Goal: Task Accomplishment & Management: Use online tool/utility

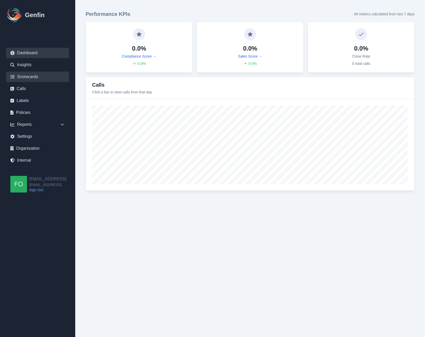
click at [36, 78] on link "Scorecards" at bounding box center [37, 77] width 63 height 10
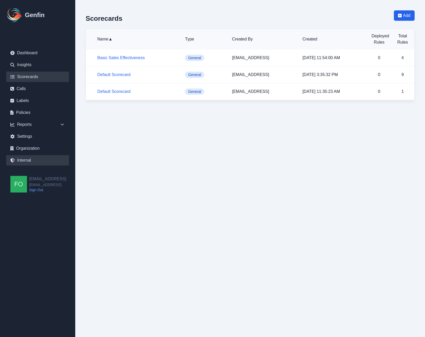
click at [29, 159] on link "Internal" at bounding box center [37, 160] width 63 height 10
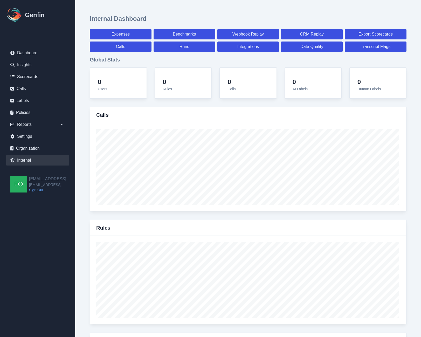
select select "paid"
select select "7"
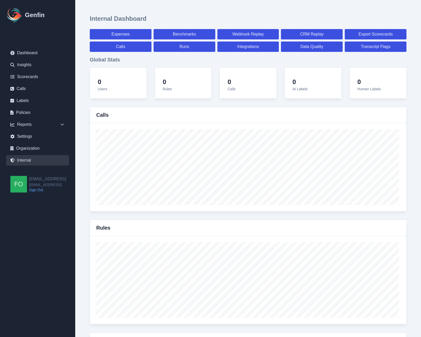
select select "paid"
select select "7"
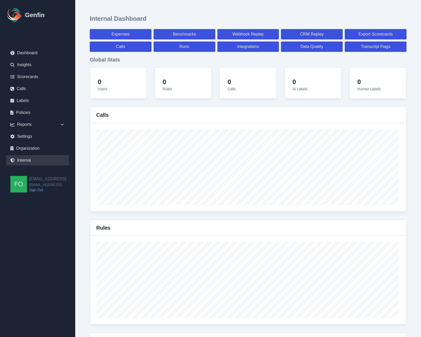
select select "7"
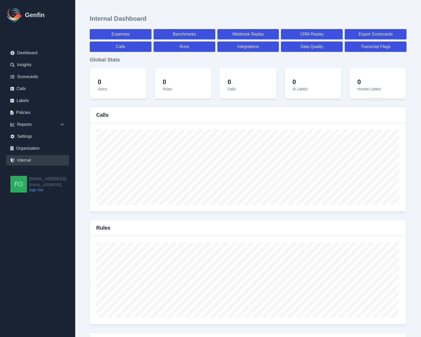
select select "7"
select select "paid"
select select "7"
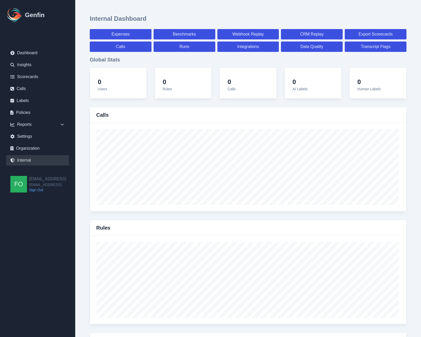
select select "7"
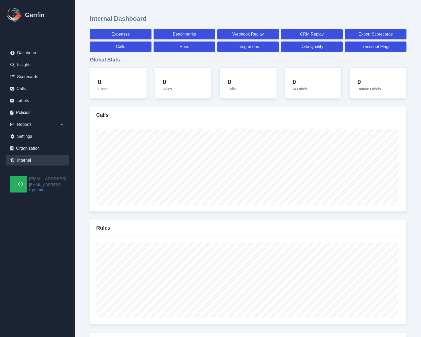
select select "7"
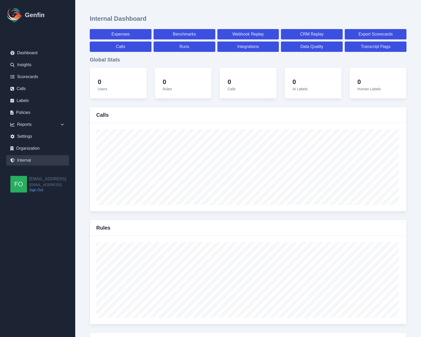
select select "7"
select select "paid"
select select "7"
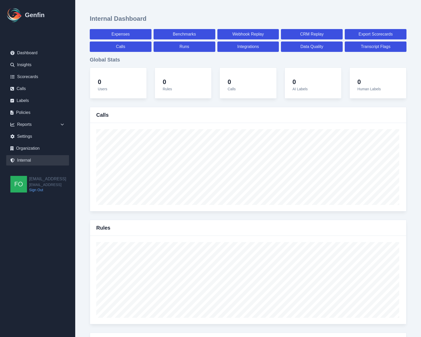
select select "7"
select select "paid"
select select "7"
select select "paid"
select select "7"
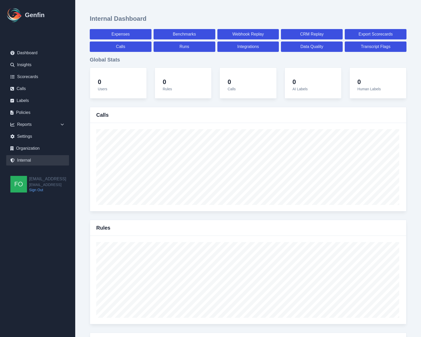
select select "7"
select select "paid"
select select "7"
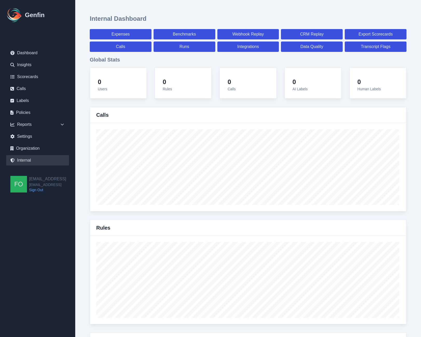
select select "7"
select select "paid"
select select "7"
select select "paid"
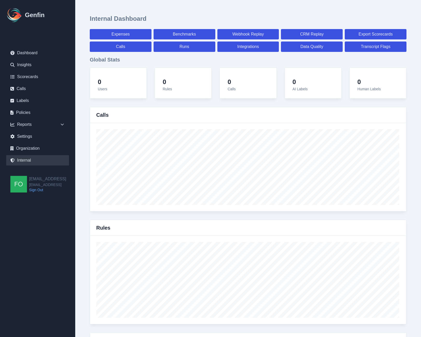
select select "7"
select select "paid"
select select "7"
select select "paid"
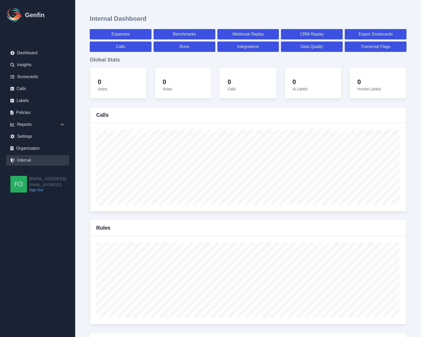
select select "7"
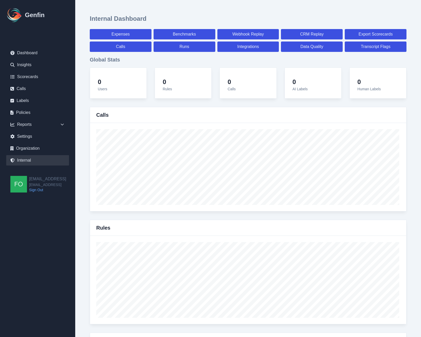
select select "7"
select select "paid"
select select "7"
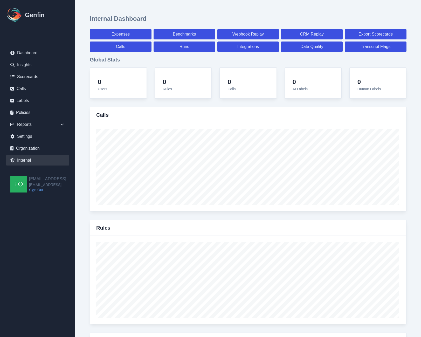
select select "7"
select select "paid"
select select "7"
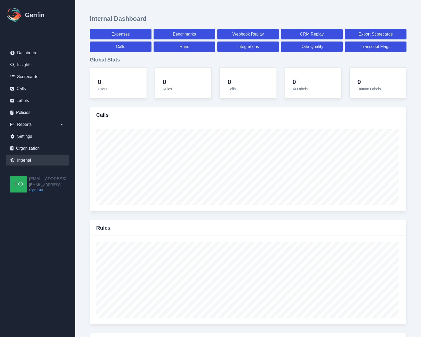
select select "7"
select select "paid"
select select "7"
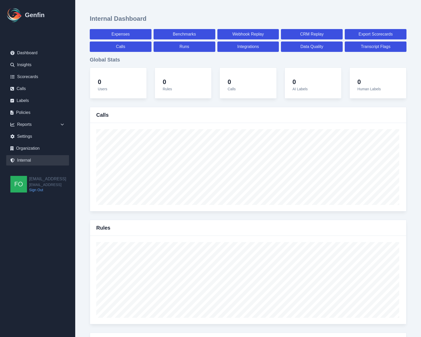
select select "7"
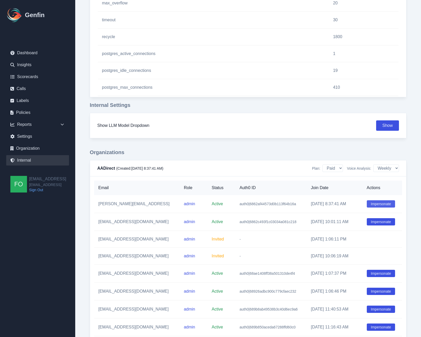
click at [377, 202] on button "Impersonate" at bounding box center [381, 203] width 29 height 7
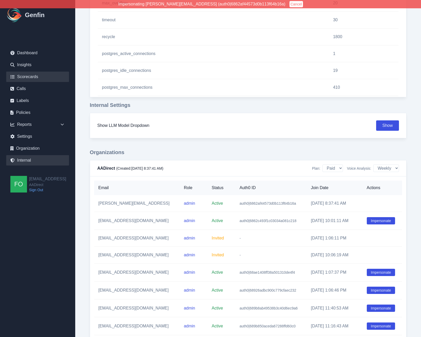
click at [36, 78] on link "Scorecards" at bounding box center [37, 77] width 63 height 10
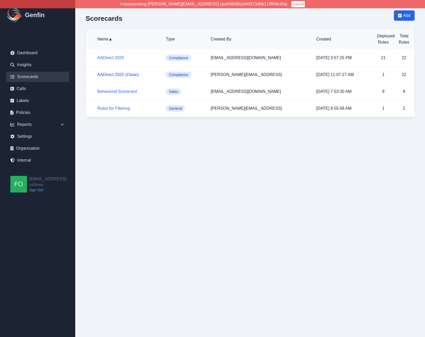
click at [128, 73] on link "AADirect 2025 (Clean)" at bounding box center [118, 74] width 42 height 4
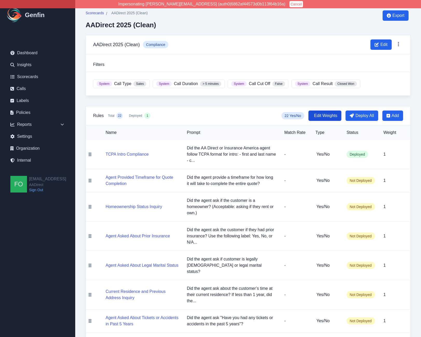
click at [329, 114] on span "Edit Weights" at bounding box center [325, 116] width 23 height 6
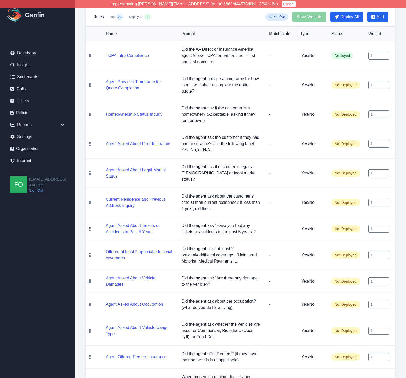
scroll to position [108, 0]
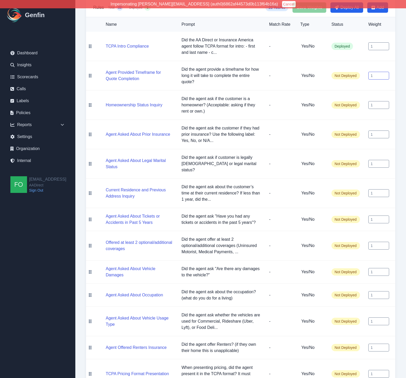
drag, startPoint x: 377, startPoint y: 75, endPoint x: 366, endPoint y: 75, distance: 10.9
click at [366, 75] on td "1" at bounding box center [379, 75] width 31 height 29
type input "2"
click at [310, 11] on span "Save Weights" at bounding box center [309, 7] width 34 height 10
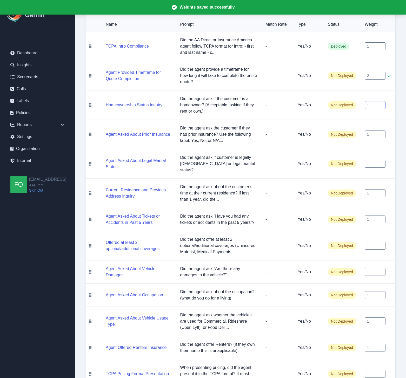
drag, startPoint x: 374, startPoint y: 106, endPoint x: 351, endPoint y: 103, distance: 22.7
click at [351, 103] on tr "Homeownership Status Inquiry Did the agent ask if the customer is a homeowner? …" at bounding box center [240, 104] width 309 height 29
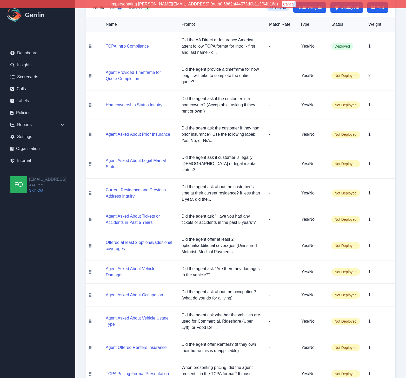
scroll to position [102, 0]
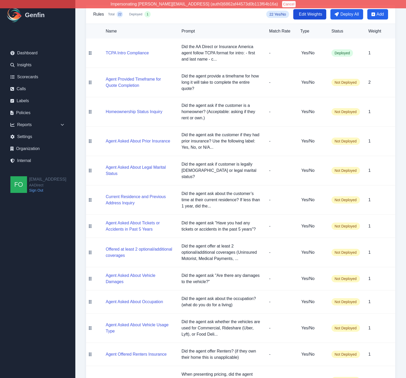
click at [315, 17] on span "Edit Weights" at bounding box center [309, 14] width 33 height 10
drag, startPoint x: 374, startPoint y: 109, endPoint x: 360, endPoint y: 111, distance: 14.1
click at [360, 111] on tr "Homeownership Status Inquiry Did the agent ask if the customer is a homeowner? …" at bounding box center [240, 111] width 309 height 29
type input "4"
drag, startPoint x: 375, startPoint y: 141, endPoint x: 353, endPoint y: 139, distance: 22.4
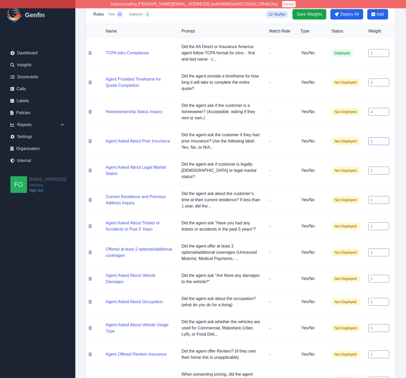
click at [353, 139] on tr "Agent Asked About Prior Insurance Did the agent ask the customer if they had pr…" at bounding box center [240, 140] width 309 height 29
type input "4"
drag, startPoint x: 377, startPoint y: 167, endPoint x: 359, endPoint y: 167, distance: 17.9
click at [359, 167] on tr "Agent Asked About Legal Marital Status Did the agent ask if customer is legally…" at bounding box center [240, 170] width 309 height 29
type input "3"
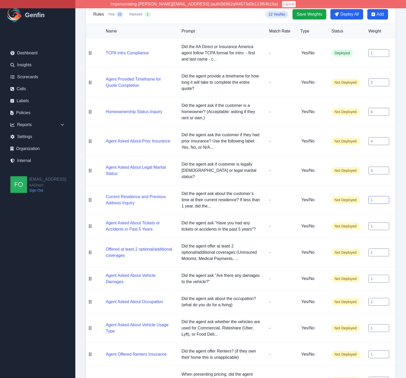
drag, startPoint x: 375, startPoint y: 193, endPoint x: 363, endPoint y: 193, distance: 13.0
click at [363, 193] on tr "Current Residence and Previous Address Inquiry Did the agent ask about the cust…" at bounding box center [240, 199] width 309 height 29
type input "4"
drag, startPoint x: 378, startPoint y: 221, endPoint x: 365, endPoint y: 221, distance: 13.2
click at [364, 220] on td "1" at bounding box center [379, 225] width 31 height 23
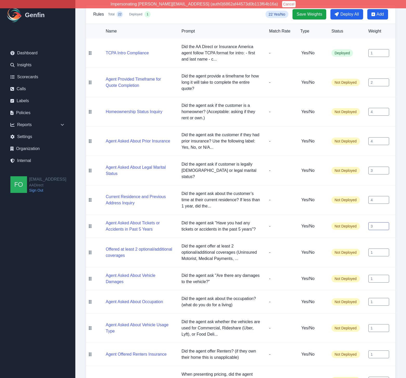
type input "3"
drag, startPoint x: 378, startPoint y: 246, endPoint x: 361, endPoint y: 245, distance: 16.1
click at [361, 245] on tr "Offered at least 2 optional/additional coverages Did the agent offer at least 2…" at bounding box center [240, 252] width 309 height 29
type input "7"
drag, startPoint x: 371, startPoint y: 272, endPoint x: 352, endPoint y: 272, distance: 19.2
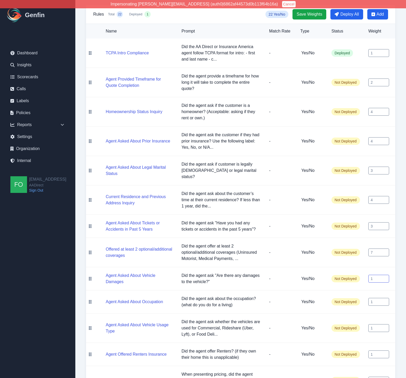
click at [352, 272] on tr "Agent Asked About Vehicle Damages Did the agent ask "Are there any damages to t…" at bounding box center [240, 278] width 309 height 23
type input "2"
click at [354, 295] on tr "Agent Asked About Occupation Did the agent ask about the occupation? (what do y…" at bounding box center [240, 301] width 309 height 23
type input "2"
drag, startPoint x: 353, startPoint y: 321, endPoint x: 345, endPoint y: 321, distance: 7.5
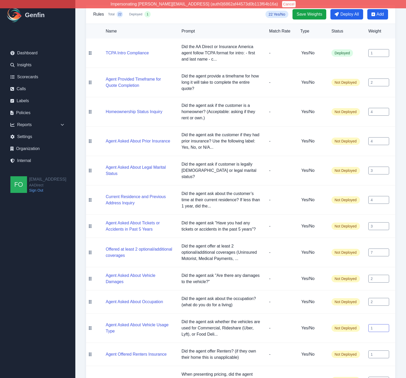
click at [345, 321] on tr "Agent Asked About Vehicle Usage Type Did the agent ask whether the vehicles are…" at bounding box center [240, 327] width 309 height 29
type input "7"
drag, startPoint x: 375, startPoint y: 351, endPoint x: 361, endPoint y: 346, distance: 14.6
click at [360, 337] on tr "Agent Offered Renters Insurance Did the agent offer Renters? (if they own their…" at bounding box center [240, 354] width 309 height 23
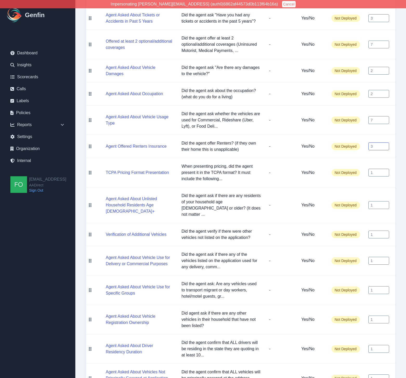
scroll to position [319, 0]
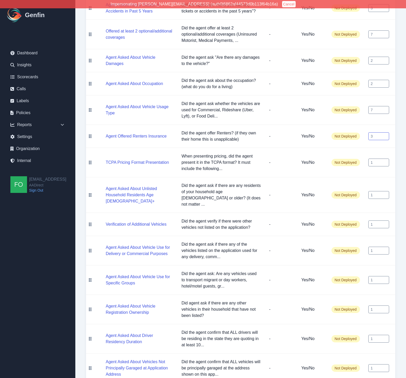
type input "3"
drag, startPoint x: 375, startPoint y: 156, endPoint x: 359, endPoint y: 154, distance: 16.2
click at [359, 154] on tr "TCPA Pricing Format Presentation When presenting pricing, did the agent present…" at bounding box center [240, 162] width 309 height 29
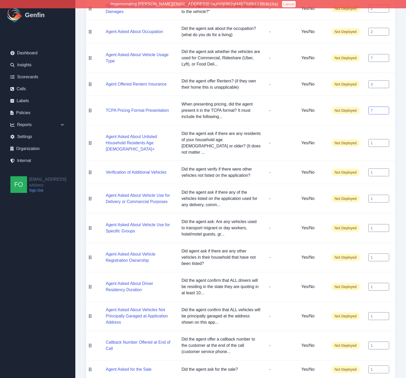
type input "7"
drag, startPoint x: 378, startPoint y: 334, endPoint x: 356, endPoint y: 332, distance: 22.4
click at [356, 332] on tr "Callback Number Offered at End of Call Did the agent offer a callback number to…" at bounding box center [240, 345] width 309 height 29
drag, startPoint x: 376, startPoint y: 304, endPoint x: 350, endPoint y: 307, distance: 25.6
click at [350, 307] on tr "Agent Asked About Vehicles Not Principally Garaged at Application Address Did t…" at bounding box center [240, 315] width 309 height 29
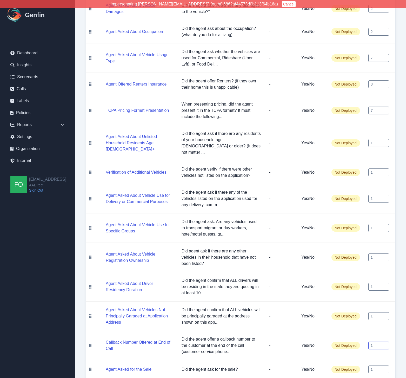
drag, startPoint x: 375, startPoint y: 330, endPoint x: 349, endPoint y: 330, distance: 26.2
click at [349, 331] on tr "Callback Number Offered at End of Call Did the agent offer a callback number to…" at bounding box center [240, 345] width 309 height 29
type input "2"
drag, startPoint x: 370, startPoint y: 302, endPoint x: 354, endPoint y: 300, distance: 16.2
click at [354, 301] on tr "Agent Asked About Vehicles Not Principally Garaged at Application Address Did t…" at bounding box center [240, 315] width 309 height 29
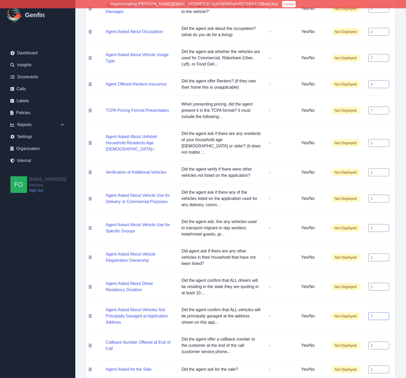
type input "7"
click at [360, 272] on tr "Agent Asked About Driver Residency Duration Did the agent confirm that ALL driv…" at bounding box center [240, 286] width 309 height 29
type input "7"
drag, startPoint x: 373, startPoint y: 245, endPoint x: 349, endPoint y: 243, distance: 24.5
click at [349, 243] on tr "Agent Asked About Vehicle Registration Ownership Did agent ask if there are any…" at bounding box center [240, 257] width 309 height 29
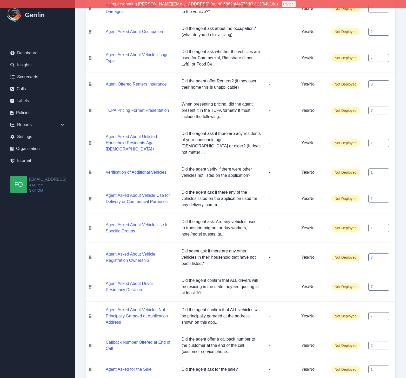
type input "7"
drag, startPoint x: 376, startPoint y: 216, endPoint x: 360, endPoint y: 214, distance: 15.4
click at [360, 214] on tr "Agent Asked About Vehicle Use for Specific Groups Did the agent ask: Are any ve…" at bounding box center [240, 227] width 309 height 29
type input "7"
drag, startPoint x: 377, startPoint y: 188, endPoint x: 356, endPoint y: 190, distance: 20.9
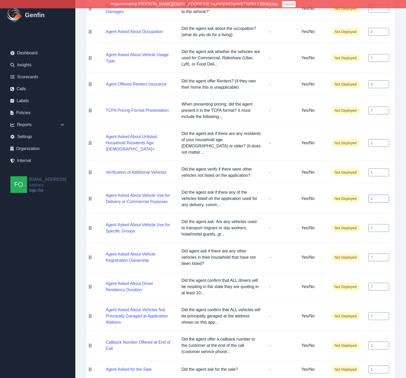
click at [359, 188] on tr "Agent Asked About Vehicle Use for Delivery or Commercial Purposes Did the agent…" at bounding box center [240, 198] width 309 height 29
drag, startPoint x: 374, startPoint y: 185, endPoint x: 358, endPoint y: 183, distance: 16.5
click at [359, 184] on tr "Agent Asked About Vehicle Use for Delivery or Commercial Purposes Did the agent…" at bounding box center [240, 198] width 309 height 29
type input "7"
drag, startPoint x: 379, startPoint y: 158, endPoint x: 350, endPoint y: 156, distance: 29.4
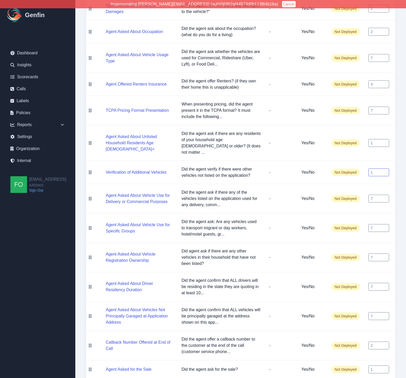
click at [350, 161] on tr "Verification of Additional Vehicles Did the agent verify if there were other ve…" at bounding box center [240, 172] width 309 height 23
type input "7"
drag, startPoint x: 374, startPoint y: 133, endPoint x: 356, endPoint y: 132, distance: 17.9
click at [356, 132] on tr "Agent Asked About Unlisted Household Residents Age 14+ Did the agent ask if the…" at bounding box center [240, 143] width 309 height 36
type input "7"
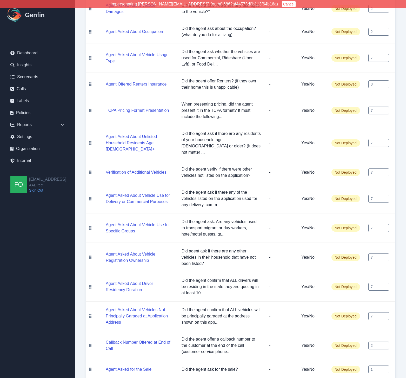
click at [403, 156] on div "Scorecards / AADirect 2025 (Clean) AADirect 2025 (Clean) Export AADirect 2025 (…" at bounding box center [240, 9] width 331 height 761
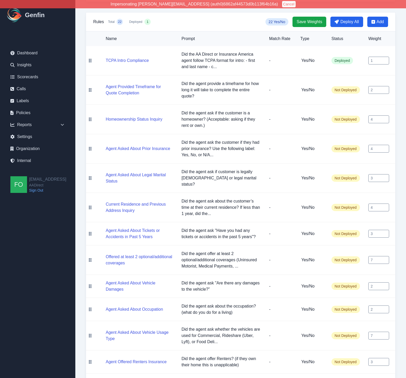
scroll to position [101, 0]
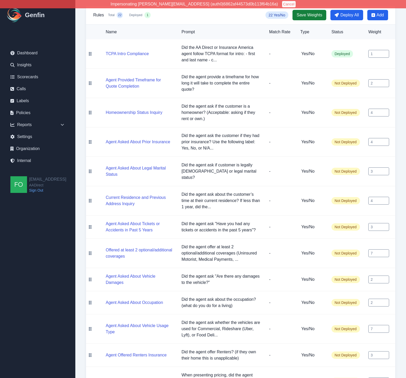
click at [306, 14] on span "Save Weights" at bounding box center [309, 15] width 25 height 6
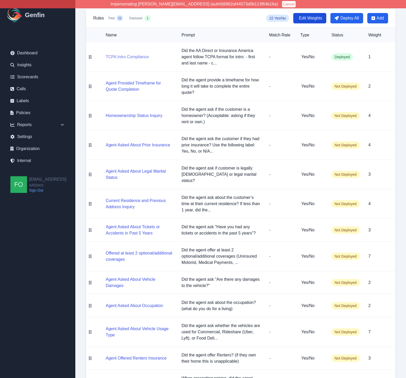
click at [121, 57] on button "TCPA Intro Compliance" at bounding box center [127, 57] width 43 height 6
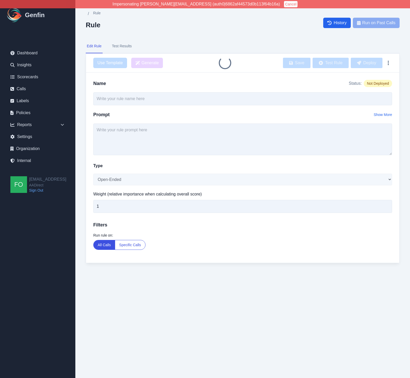
type input "TCPA Intro Compliance"
type textarea "Did the AA Direct or Insurance America agent follow TCPA format for intro: - fi…"
select select "Yes/No"
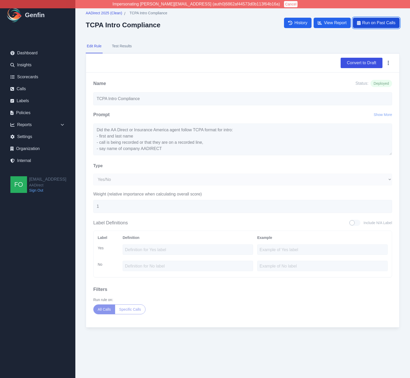
click at [380, 23] on span "Run on Past Calls" at bounding box center [378, 23] width 33 height 6
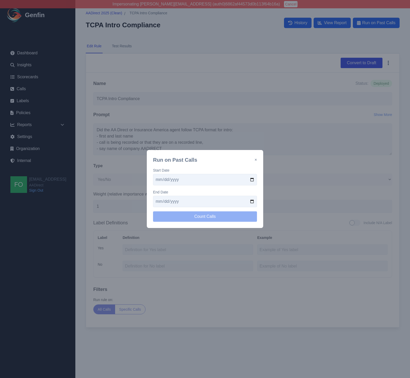
click at [252, 178] on input "date" at bounding box center [205, 179] width 104 height 11
type input "2025-09-18"
click at [251, 200] on input "date" at bounding box center [205, 201] width 104 height 11
type input "2025-09-25"
click at [212, 217] on button "Count Calls" at bounding box center [205, 216] width 104 height 10
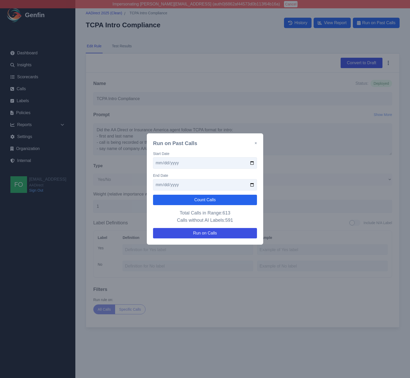
click at [256, 143] on button "×" at bounding box center [255, 143] width 2 height 6
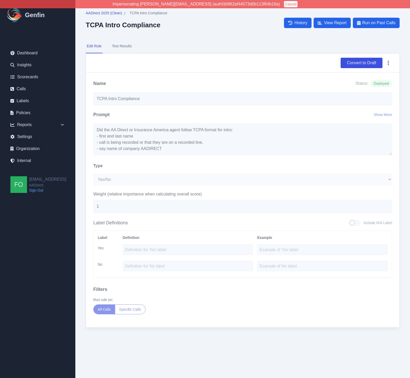
click at [85, 168] on div "AADirect 2025 (Clean) / TCPA Intro Compliance TCPA Intro Compliance History Vie…" at bounding box center [242, 174] width 334 height 348
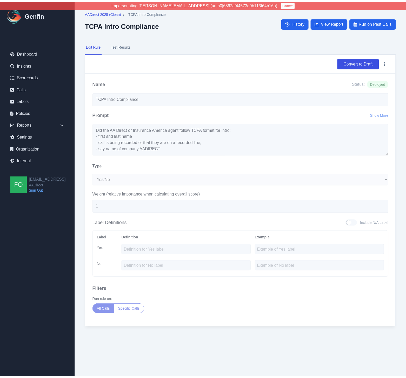
scroll to position [12, 0]
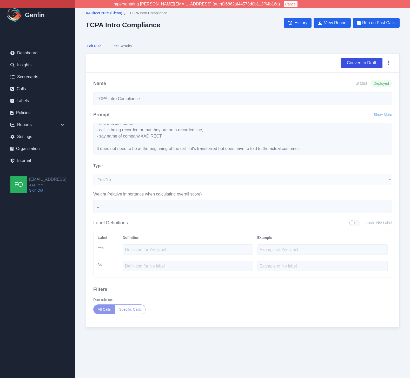
click at [103, 12] on span "AADirect 2025 (Clean)" at bounding box center [104, 12] width 36 height 5
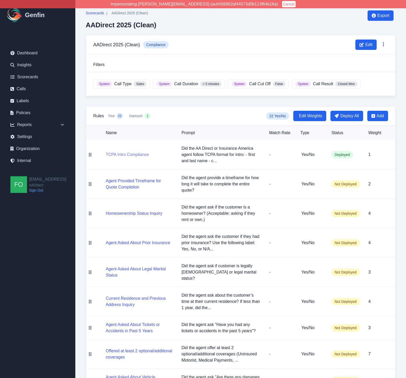
click at [136, 154] on button "TCPA Intro Compliance" at bounding box center [127, 154] width 43 height 6
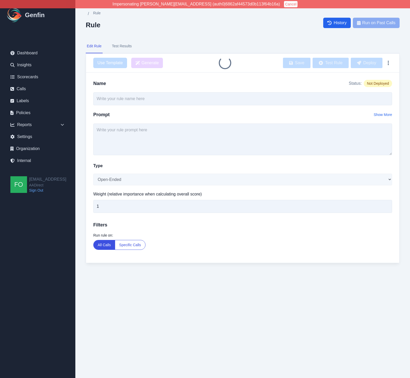
type input "TCPA Intro Compliance"
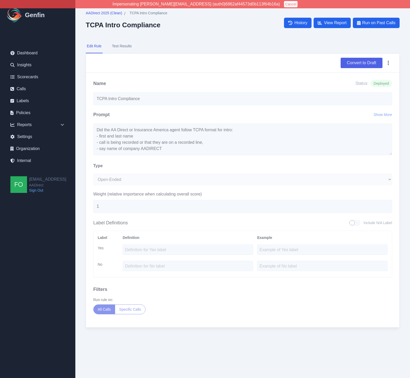
click at [368, 61] on button "Convert to Draft" at bounding box center [361, 63] width 42 height 10
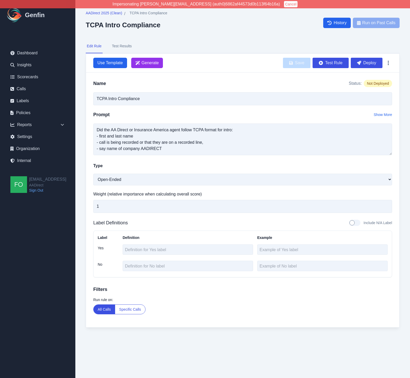
click at [128, 309] on button "Specific Calls" at bounding box center [130, 308] width 30 height 9
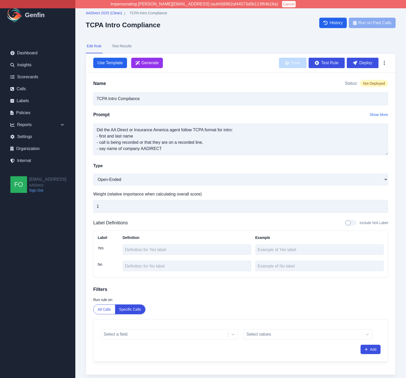
scroll to position [18, 0]
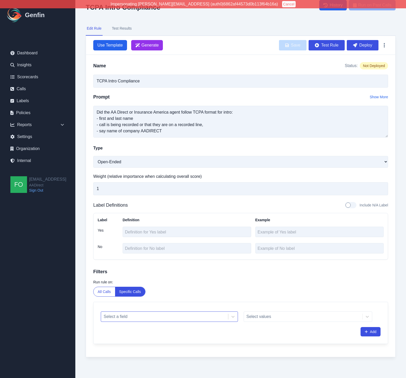
click at [153, 316] on div at bounding box center [165, 316] width 122 height 7
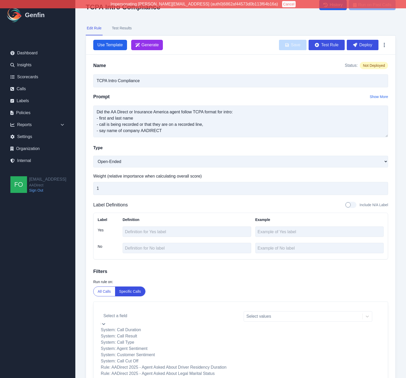
drag, startPoint x: 133, startPoint y: 350, endPoint x: 165, endPoint y: 344, distance: 32.7
click at [133, 337] on div "System: Call Type" at bounding box center [169, 342] width 137 height 6
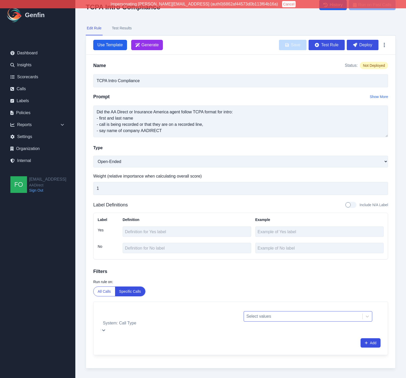
click at [277, 313] on div at bounding box center [302, 315] width 113 height 7
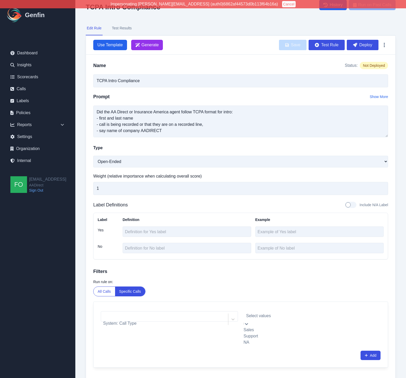
click at [260, 330] on div "Sales" at bounding box center [308, 329] width 129 height 6
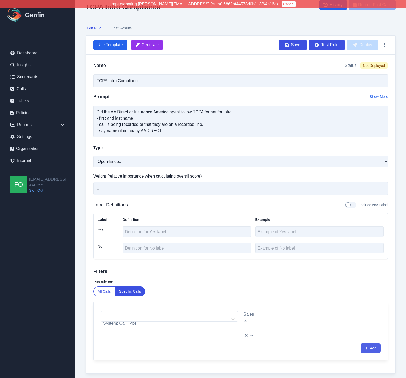
click at [373, 337] on button "Add" at bounding box center [370, 347] width 20 height 9
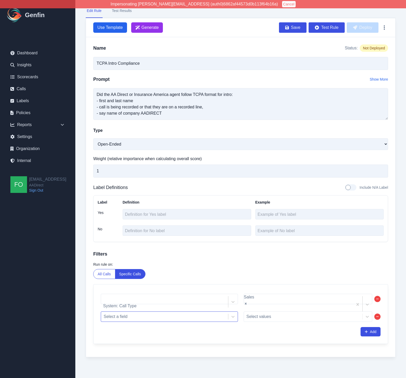
click at [151, 319] on div at bounding box center [165, 316] width 122 height 7
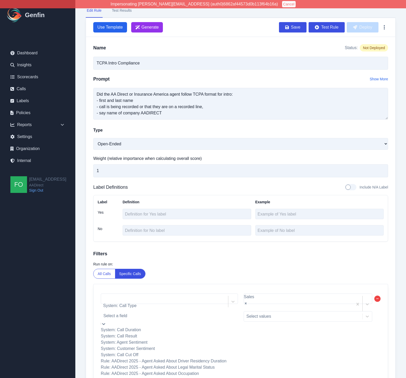
click at [144, 337] on div "System: Call Result" at bounding box center [169, 336] width 137 height 6
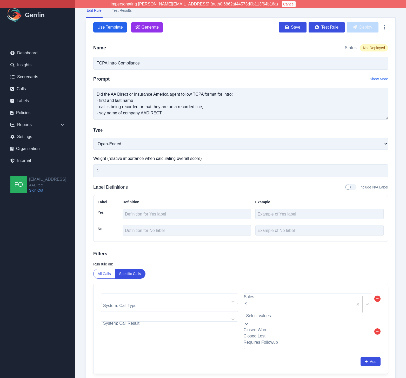
click at [272, 318] on div at bounding box center [308, 315] width 124 height 7
click at [265, 331] on div "Closed Won" at bounding box center [308, 329] width 129 height 6
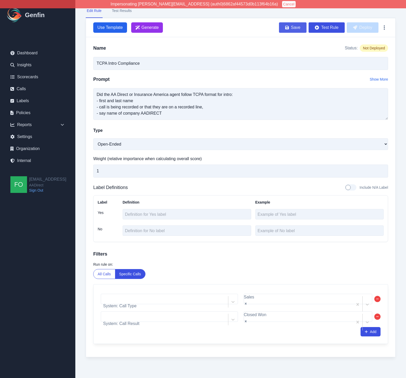
click at [294, 29] on button "Save" at bounding box center [293, 27] width 28 height 10
click at [364, 26] on button "Deploy" at bounding box center [363, 27] width 32 height 10
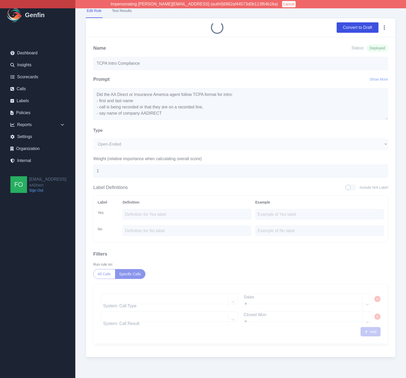
scroll to position [0, 0]
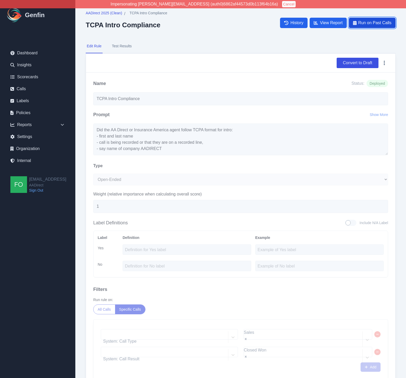
click at [381, 20] on span "Run on Past Calls" at bounding box center [374, 23] width 33 height 6
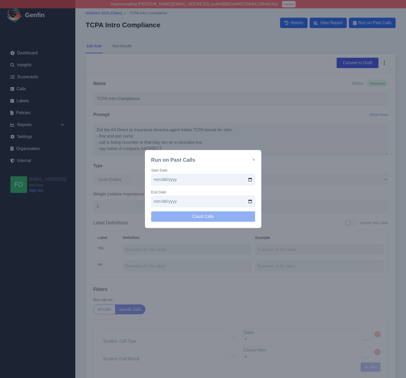
click at [250, 178] on input "date" at bounding box center [203, 179] width 104 height 11
type input "2025-09-18"
drag, startPoint x: 197, startPoint y: 198, endPoint x: 211, endPoint y: 200, distance: 13.4
click at [197, 198] on input "date" at bounding box center [203, 201] width 104 height 11
click at [249, 201] on input "date" at bounding box center [203, 201] width 104 height 11
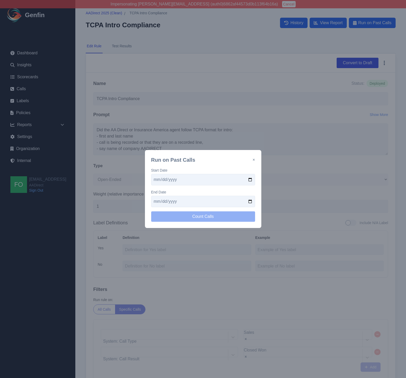
type input "2025-09-25"
click at [221, 216] on button "Count Calls" at bounding box center [203, 216] width 104 height 10
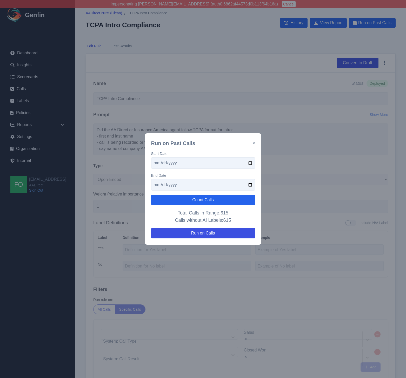
click at [253, 143] on button "×" at bounding box center [253, 143] width 2 height 6
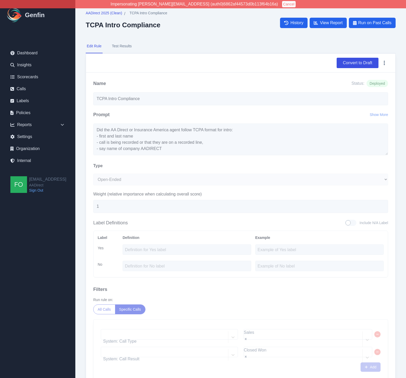
click at [83, 176] on div "AADirect 2025 (Clean) / TCPA Intro Compliance TCPA Intro Compliance History Vie…" at bounding box center [240, 206] width 331 height 413
click at [188, 49] on nav "Edit Rule Test Results" at bounding box center [241, 46] width 310 height 14
click at [129, 45] on button "Test Results" at bounding box center [122, 46] width 22 height 14
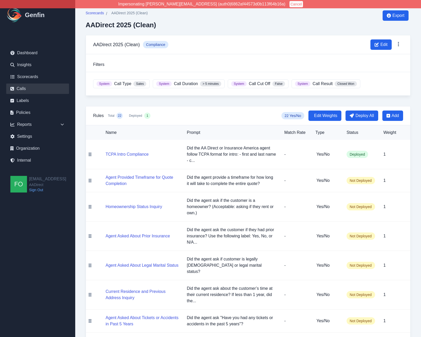
click at [28, 88] on link "Calls" at bounding box center [37, 89] width 63 height 10
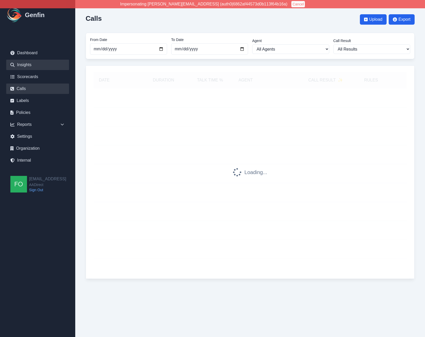
click at [29, 63] on link "Insights" at bounding box center [37, 65] width 63 height 10
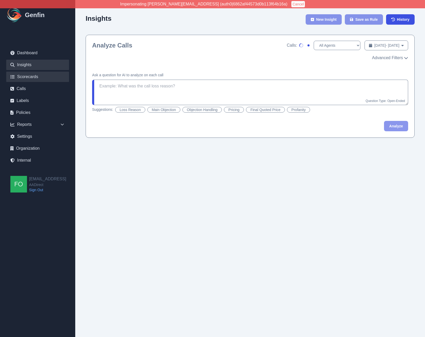
click at [35, 77] on link "Scorecards" at bounding box center [37, 77] width 63 height 10
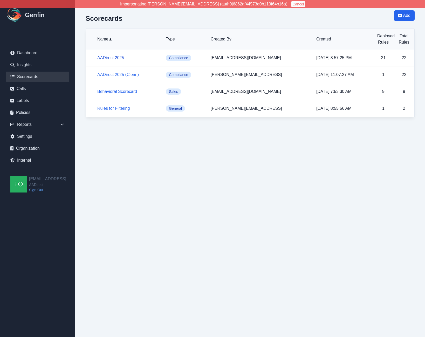
click at [111, 57] on link "AADirect 2025" at bounding box center [110, 58] width 27 height 4
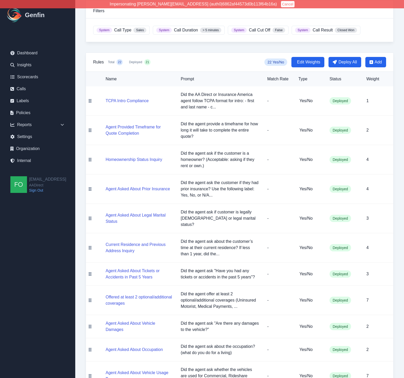
scroll to position [61, 0]
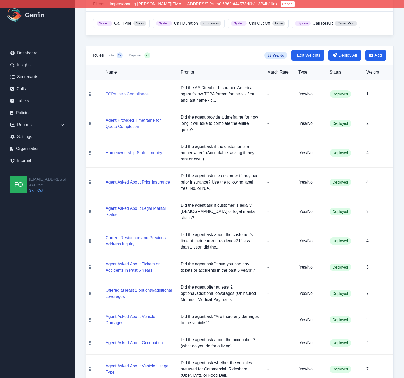
click at [130, 95] on button "TCPA Intro Compliance" at bounding box center [127, 94] width 43 height 6
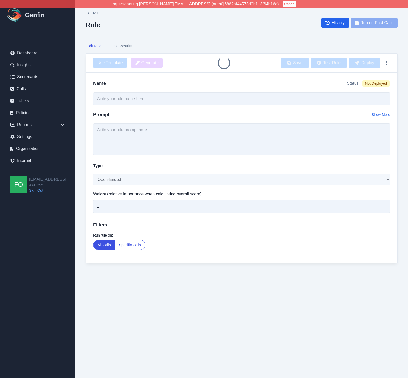
type input "TCPA Intro Compliance"
type textarea "Did the AA Direct or Insurance America agent follow TCPA format for intro: - fi…"
select select "Yes/No"
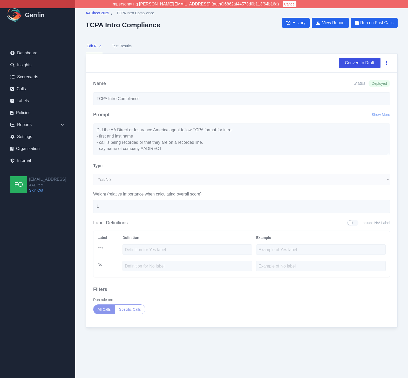
click at [389, 62] on button "button" at bounding box center [387, 62] width 8 height 9
click at [365, 75] on button "Delete" at bounding box center [370, 75] width 42 height 9
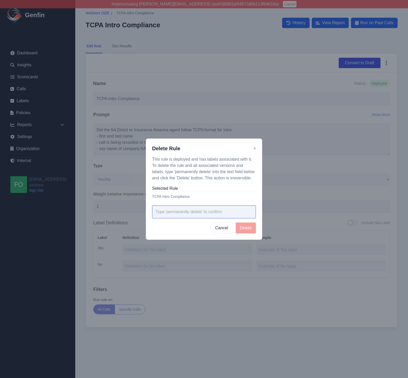
click at [194, 208] on input "text" at bounding box center [204, 211] width 104 height 13
type input "permanently delete"
click at [246, 226] on button "Delete" at bounding box center [246, 227] width 20 height 11
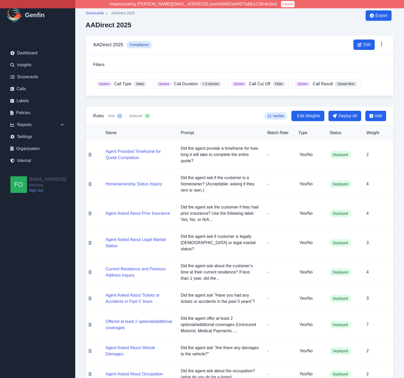
click at [399, 162] on div "Scorecards / AADirect 2025 AADirect 2025 Export AADirect 2025 Compliance Edit F…" at bounding box center [239, 366] width 329 height 732
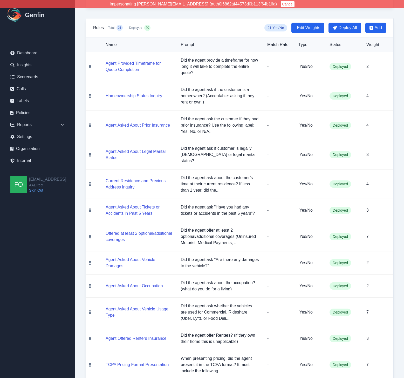
scroll to position [91, 0]
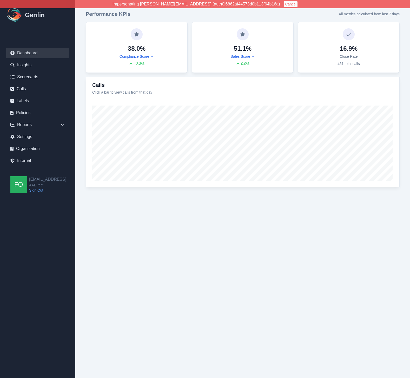
click at [87, 104] on div at bounding box center [242, 143] width 313 height 88
click at [184, 197] on html "Impersonating shane+aadirect@genfin.ai (auth0|6862af44573d0b113f64b16a) Cancel …" at bounding box center [205, 98] width 410 height 197
click at [86, 91] on div "Calls Click a bar to view calls from that day" at bounding box center [242, 88] width 313 height 22
click at [63, 125] on icon at bounding box center [62, 124] width 5 height 5
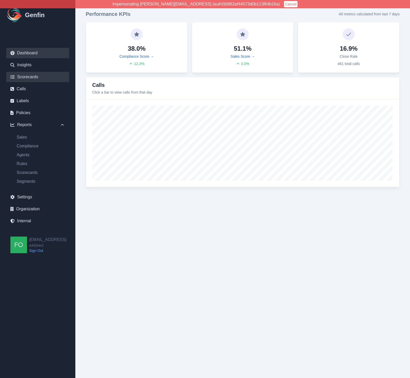
click at [26, 76] on link "Scorecards" at bounding box center [37, 77] width 63 height 10
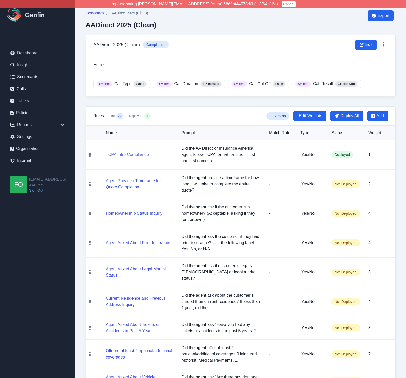
click at [138, 154] on button "TCPA Intro Compliance" at bounding box center [127, 154] width 43 height 6
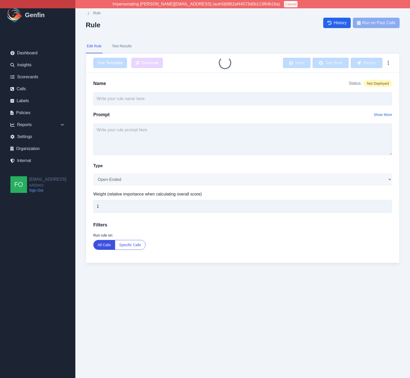
type input "TCPA Intro Compliance"
type textarea "Did the AA Direct or Insurance America agent follow TCPA format for intro: - fi…"
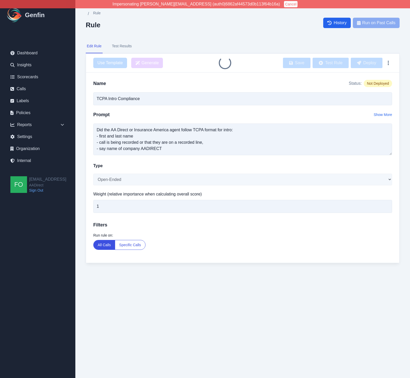
select select "Yes/No"
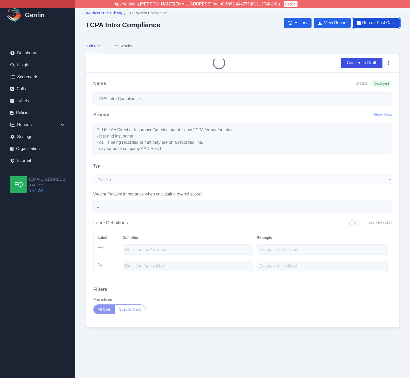
click at [385, 22] on span "Run on Past Calls" at bounding box center [378, 23] width 33 height 6
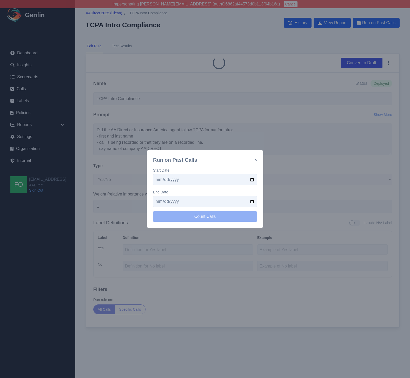
click at [253, 177] on input "date" at bounding box center [205, 179] width 104 height 11
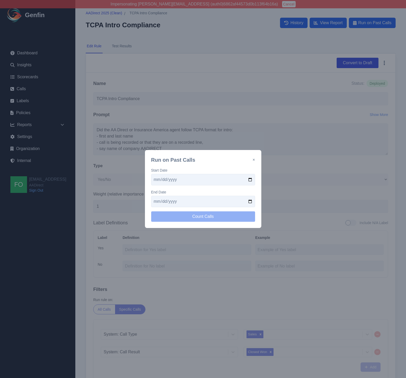
type input "[DATE]"
click at [250, 200] on input "date" at bounding box center [203, 201] width 104 height 11
type input "[DATE]"
click at [209, 213] on button "Count Calls" at bounding box center [203, 216] width 104 height 10
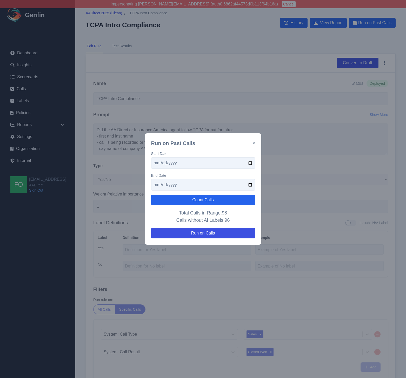
click at [253, 143] on button "×" at bounding box center [253, 143] width 2 height 6
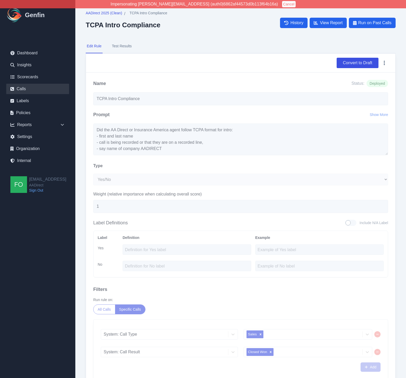
click at [33, 89] on link "Calls" at bounding box center [37, 89] width 63 height 10
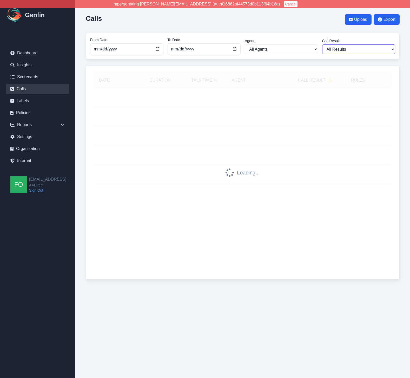
click at [351, 49] on select "All Results Closed Won Closed Lost Requires Followup" at bounding box center [358, 49] width 73 height 10
select select "Yes"
click at [322, 44] on select "All Results Closed Won Closed Lost Requires Followup" at bounding box center [358, 49] width 73 height 10
select select "Yes"
click at [158, 49] on input "2025-08-01" at bounding box center [126, 48] width 73 height 11
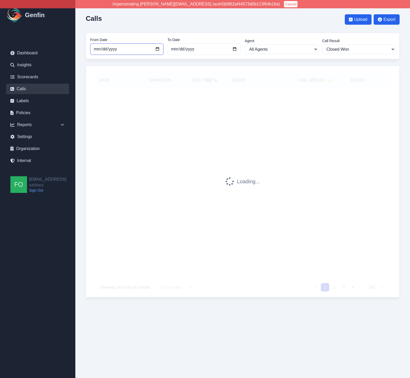
click at [158, 50] on input "2025-09-25" at bounding box center [126, 48] width 73 height 11
click at [158, 48] on input "2025-09-11" at bounding box center [126, 48] width 73 height 11
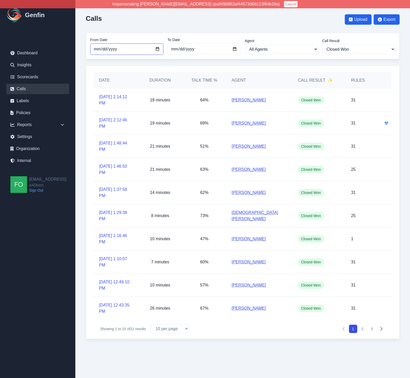
type input "2025-09-18"
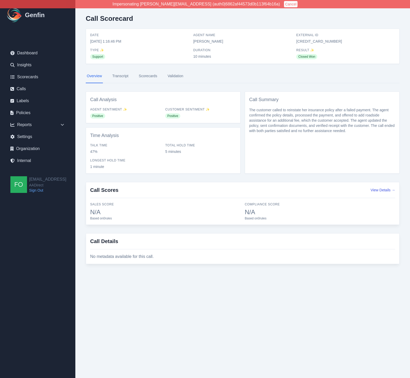
click at [120, 76] on link "Transcript" at bounding box center [120, 76] width 18 height 14
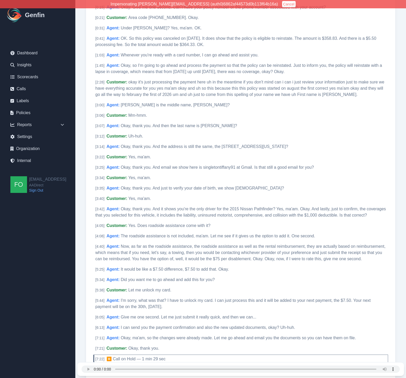
scroll to position [115, 0]
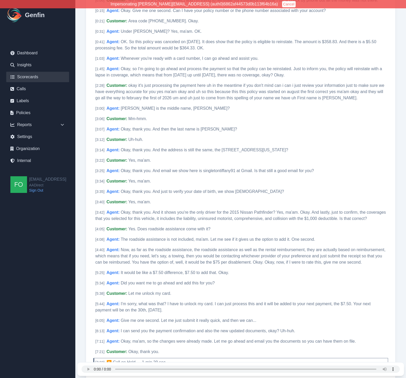
click at [31, 78] on link "Scorecards" at bounding box center [37, 77] width 63 height 10
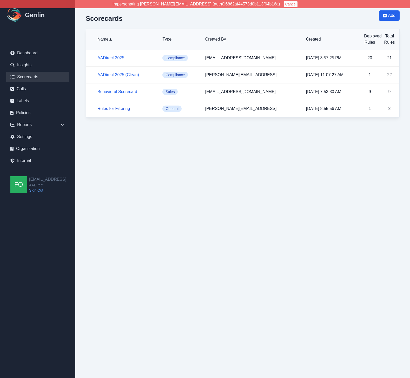
click at [117, 109] on link "Rules for Filtering" at bounding box center [113, 108] width 32 height 4
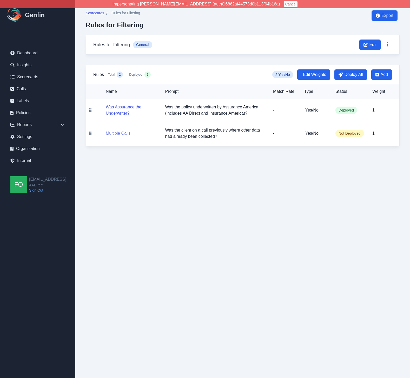
click at [126, 134] on button "Multiple Calls" at bounding box center [118, 133] width 25 height 6
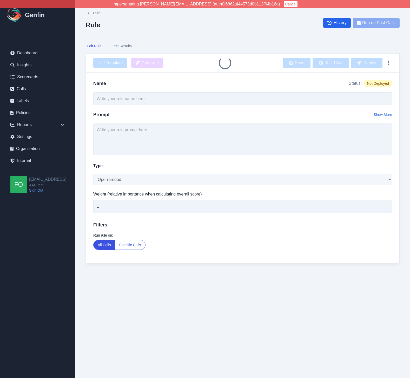
type input "Multiple Calls"
type textarea "Was the client on a call previously where other data had already been collected?"
select select "Yes/No"
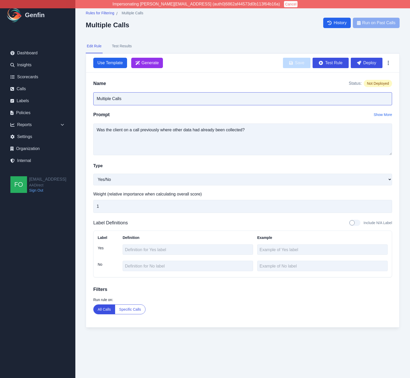
click at [126, 101] on input "Multiple Calls" at bounding box center [242, 98] width 299 height 13
type input "Existing Customer"
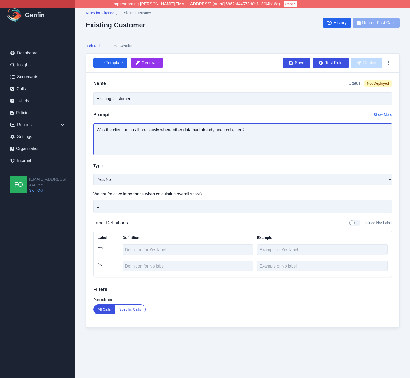
click at [137, 131] on textarea "Was the client on a call previously where other data had already been collected?" at bounding box center [242, 139] width 299 height 32
click at [123, 130] on textarea "Was the client on a call previously where other data had already been collected?" at bounding box center [242, 139] width 299 height 32
drag, startPoint x: 124, startPoint y: 130, endPoint x: 276, endPoint y: 129, distance: 151.1
click at [276, 129] on textarea "Was the client on a call previously where other data had already been collected?" at bounding box center [242, 139] width 299 height 32
type textarea "Was the client"
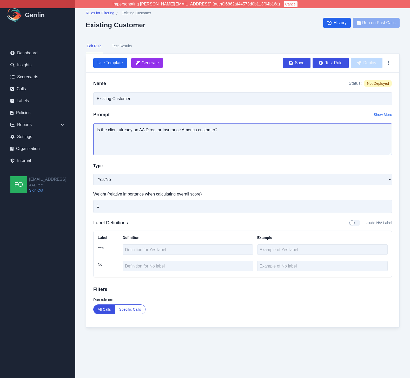
type textarea "Is the client already an AA Direct or Insurance America customer?"
click at [134, 308] on button "Specific Calls" at bounding box center [130, 308] width 30 height 9
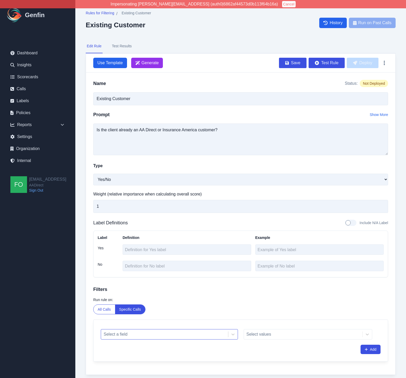
scroll to position [18, 0]
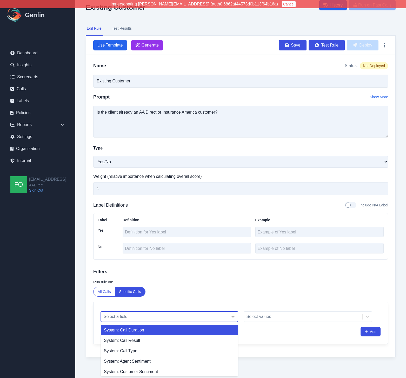
click at [153, 316] on div at bounding box center [165, 316] width 122 height 7
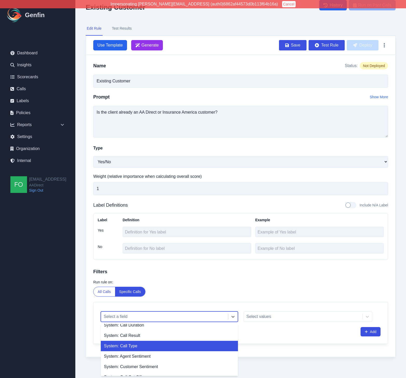
scroll to position [0, 0]
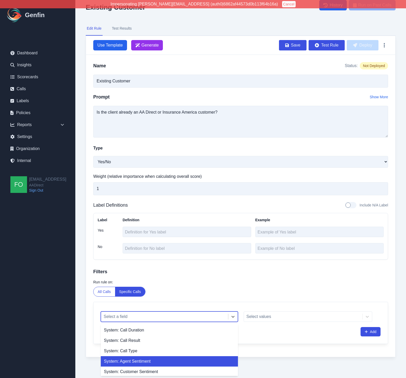
click at [142, 351] on div "System: Call Type" at bounding box center [169, 350] width 137 height 10
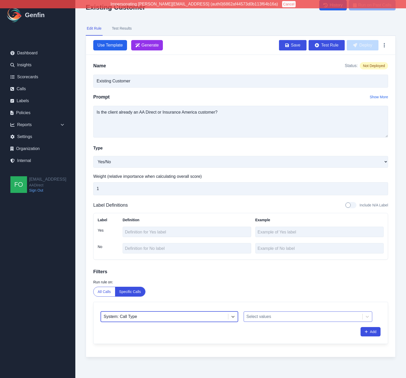
click at [263, 319] on div at bounding box center [302, 316] width 113 height 7
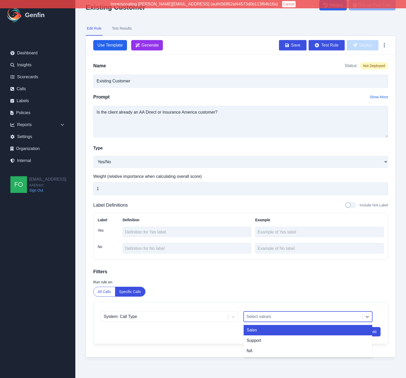
click at [258, 331] on div "Sales" at bounding box center [308, 330] width 129 height 10
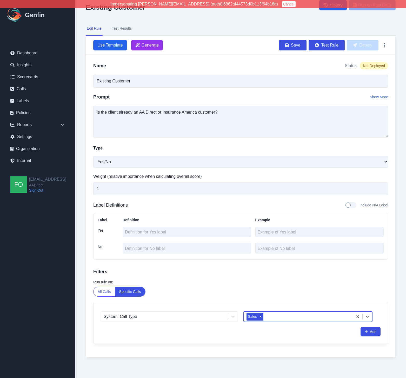
click at [273, 291] on div "Run rule on: All Calls Specific Calls" at bounding box center [240, 287] width 295 height 17
click at [328, 43] on button "Test Rule" at bounding box center [327, 45] width 36 height 10
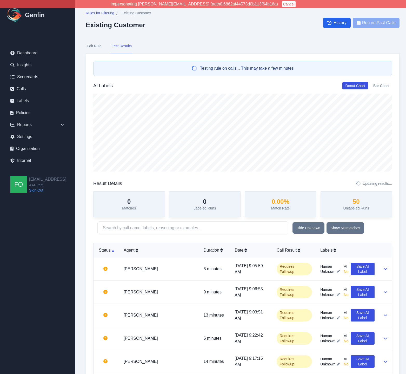
scroll to position [64, 0]
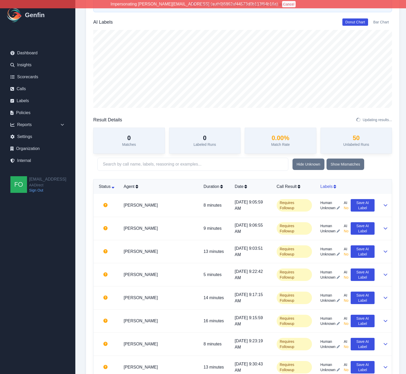
click at [325, 185] on div "Labels" at bounding box center [347, 186] width 54 height 6
click at [324, 186] on div "Labels" at bounding box center [347, 186] width 54 height 6
click at [386, 203] on icon at bounding box center [385, 205] width 4 height 4
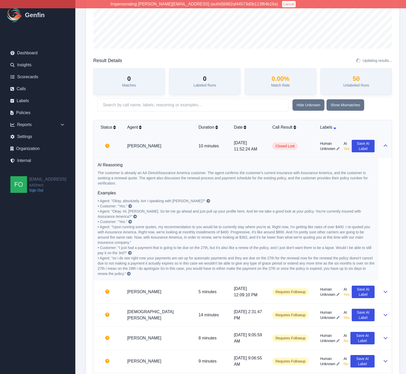
scroll to position [194, 0]
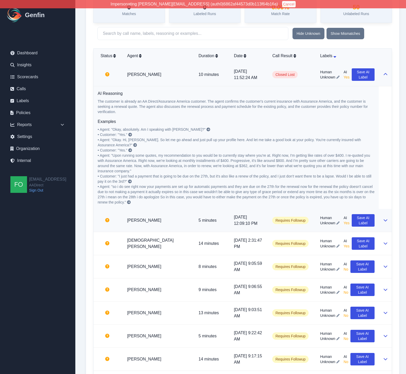
click at [172, 221] on td "Velma Marin" at bounding box center [158, 220] width 71 height 23
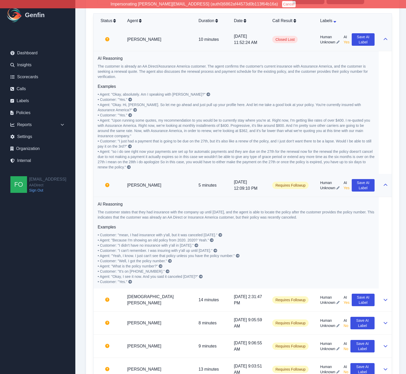
scroll to position [252, 0]
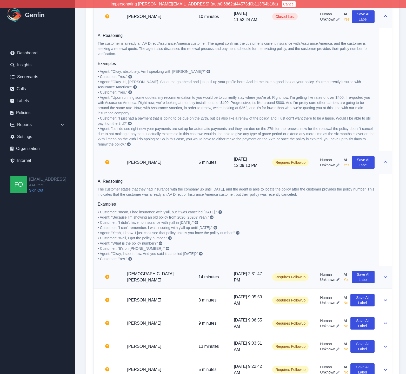
click at [171, 273] on td "Jesus Garibaldi" at bounding box center [158, 276] width 71 height 23
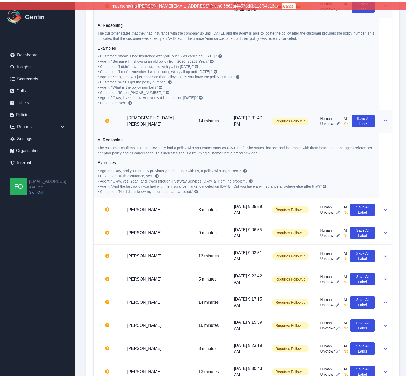
scroll to position [0, 0]
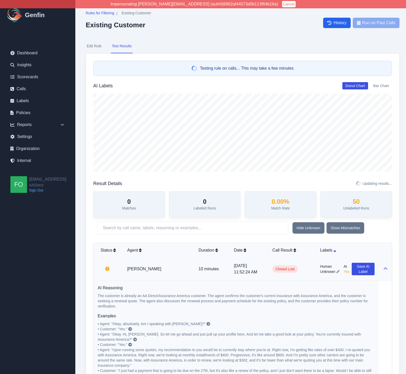
click at [95, 46] on button "Edit Rule" at bounding box center [94, 46] width 17 height 14
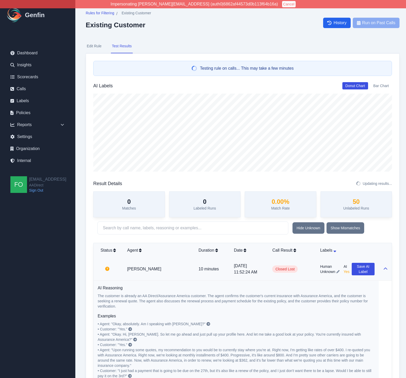
select select "Yes/No"
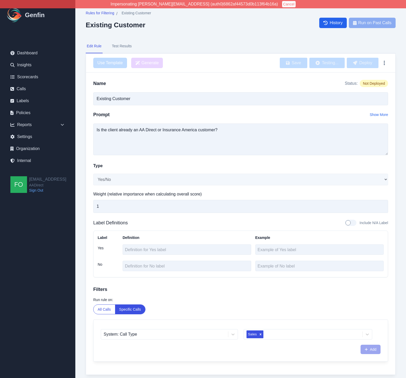
drag, startPoint x: 216, startPoint y: 55, endPoint x: 228, endPoint y: 58, distance: 12.5
click at [216, 55] on div "Use Template Generate Save Testing... Deploy" at bounding box center [240, 62] width 309 height 19
click at [126, 45] on button "Test Results" at bounding box center [122, 46] width 22 height 14
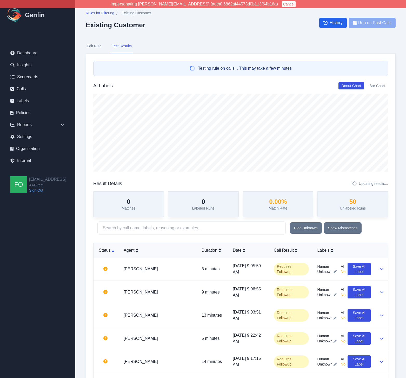
click at [94, 46] on button "Edit Rule" at bounding box center [94, 46] width 17 height 14
select select "Yes/No"
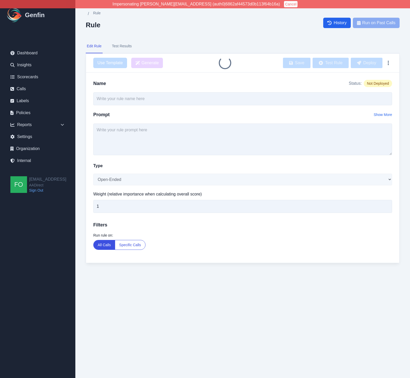
type input "Existing Customer"
select select "Yes/No"
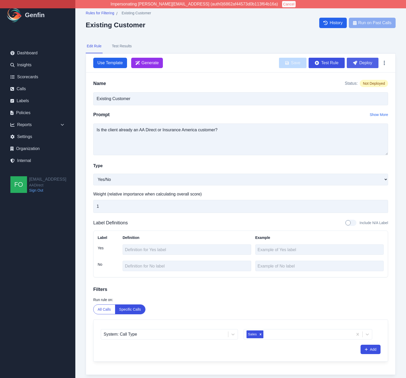
click at [364, 63] on button "Deploy" at bounding box center [363, 63] width 32 height 10
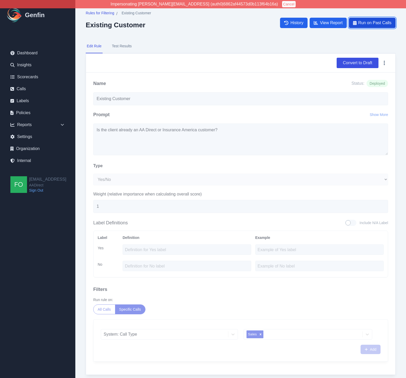
click at [370, 24] on span "Run on Past Calls" at bounding box center [374, 23] width 33 height 6
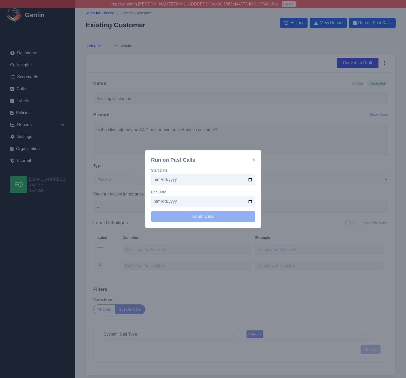
click at [249, 179] on input "date" at bounding box center [203, 179] width 104 height 11
type input "[DATE]"
click at [251, 200] on input "date" at bounding box center [203, 201] width 104 height 11
type input "[DATE]"
click at [208, 215] on button "Count Calls" at bounding box center [203, 216] width 104 height 10
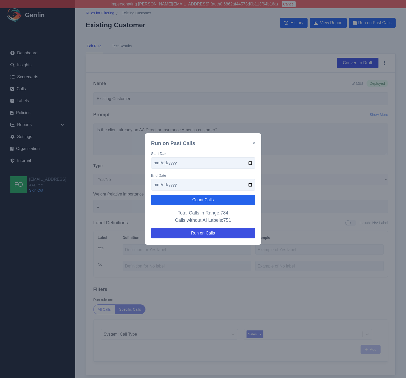
click at [250, 162] on input "[DATE]" at bounding box center [203, 162] width 104 height 11
click at [212, 202] on button "Count Calls" at bounding box center [203, 200] width 104 height 10
click at [250, 163] on input "[DATE]" at bounding box center [203, 162] width 104 height 11
type input "[DATE]"
click at [216, 198] on button "Count Calls" at bounding box center [203, 200] width 104 height 10
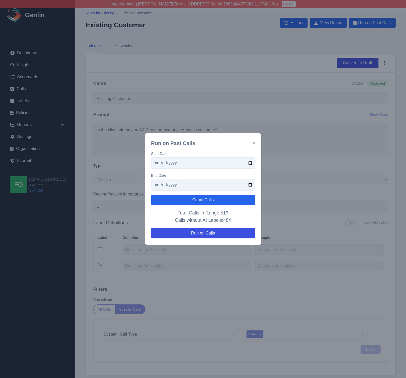
click at [254, 143] on button "×" at bounding box center [253, 143] width 2 height 6
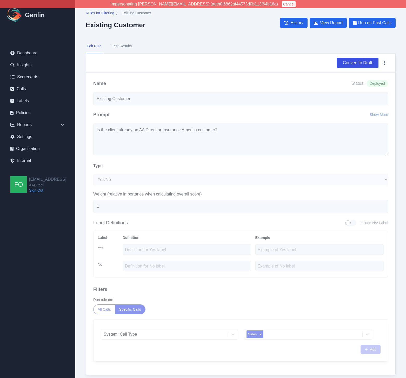
scroll to position [18, 0]
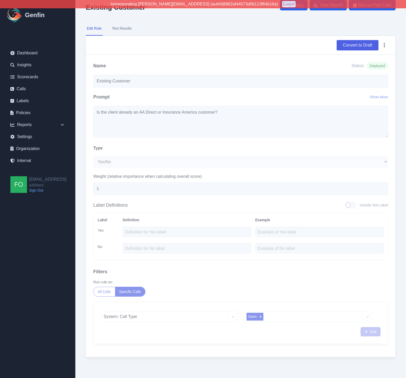
click at [352, 45] on button "Convert to Draft" at bounding box center [358, 45] width 42 height 10
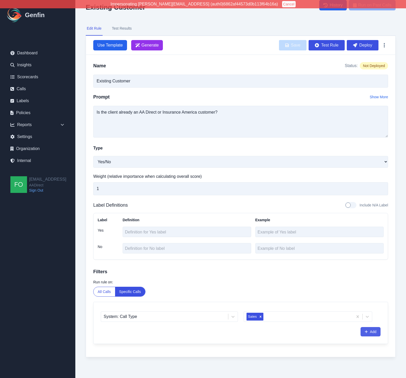
click at [369, 332] on button "Add" at bounding box center [370, 331] width 20 height 9
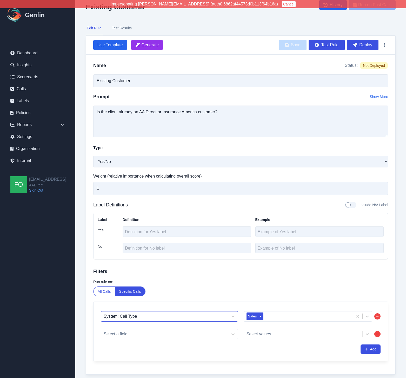
scroll to position [36, 0]
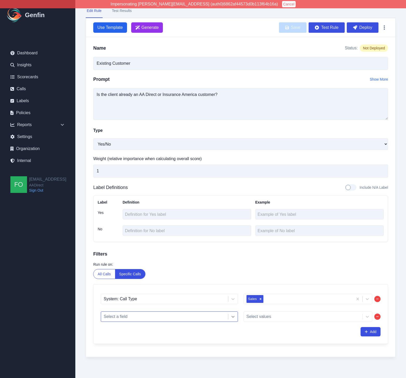
click at [237, 320] on div at bounding box center [232, 316] width 9 height 9
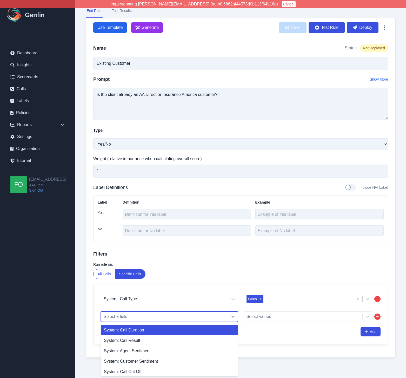
click at [190, 331] on div "System: Call Duration" at bounding box center [169, 330] width 137 height 10
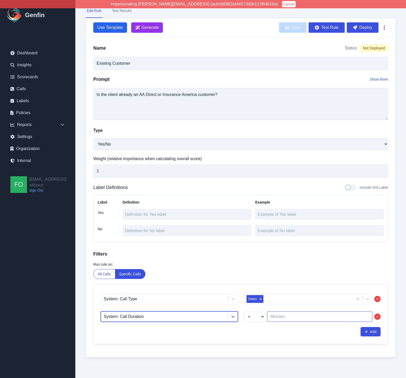
click at [282, 321] on input "number" at bounding box center [319, 316] width 105 height 10
click at [246, 318] on select "< >" at bounding box center [255, 316] width 22 height 10
select select ">"
click at [244, 311] on select "< >" at bounding box center [255, 316] width 22 height 10
click at [286, 317] on input "number" at bounding box center [319, 316] width 105 height 10
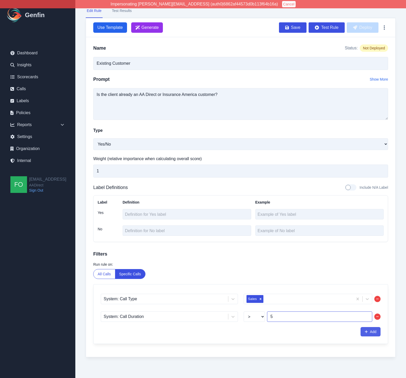
type input "5"
click at [372, 332] on button "Add" at bounding box center [370, 331] width 20 height 9
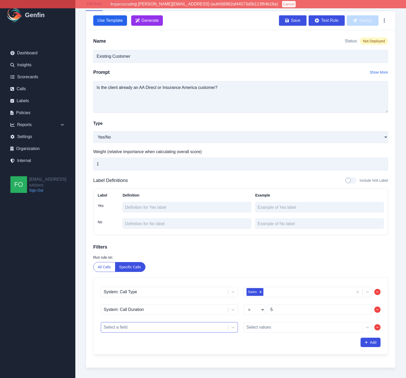
scroll to position [53, 0]
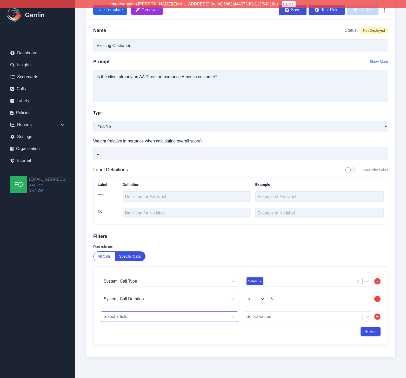
click at [193, 321] on div "Select a field" at bounding box center [169, 316] width 137 height 10
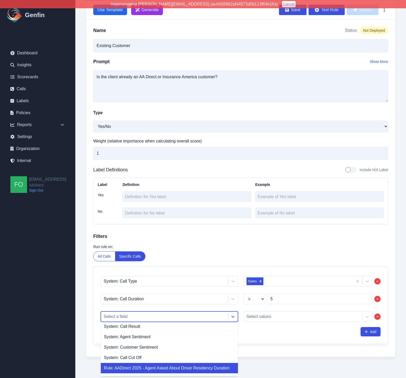
scroll to position [0, 0]
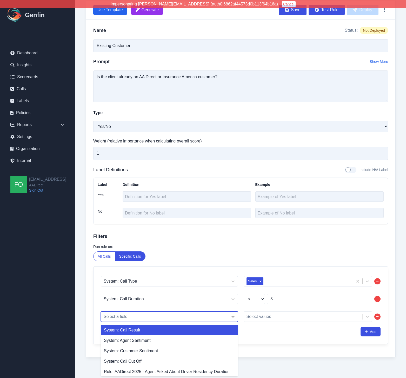
click at [153, 332] on div "System: Call Result" at bounding box center [169, 330] width 137 height 10
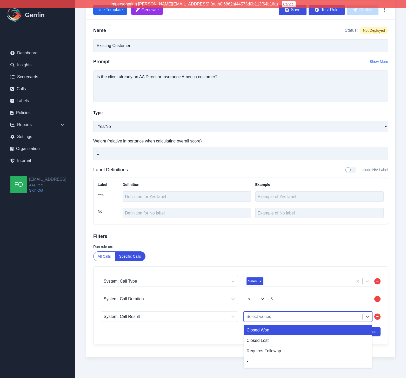
click at [270, 317] on div at bounding box center [302, 316] width 113 height 7
click at [267, 330] on div "Closed Won" at bounding box center [308, 330] width 129 height 10
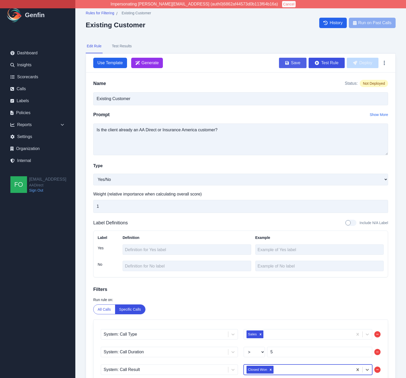
click at [294, 62] on button "Save" at bounding box center [293, 63] width 28 height 10
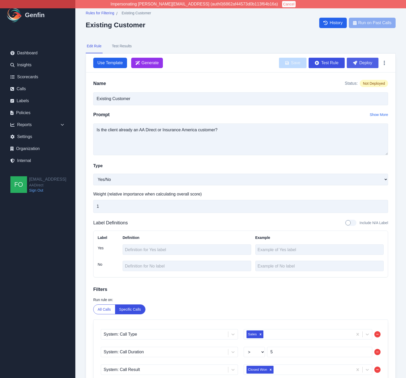
click at [368, 60] on button "Deploy" at bounding box center [363, 63] width 32 height 10
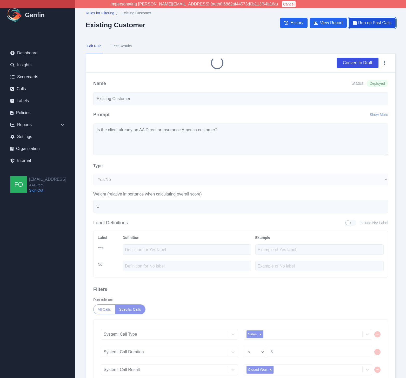
click at [374, 23] on span "Run on Past Calls" at bounding box center [374, 23] width 33 height 6
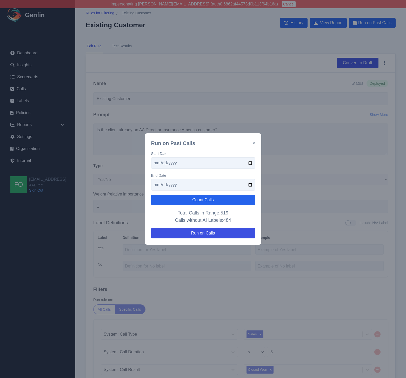
click at [251, 162] on input "[DATE]" at bounding box center [203, 162] width 104 height 11
click at [235, 220] on p "Total Calls in Range: 519 Calls without AI Labels: 484" at bounding box center [203, 216] width 104 height 15
click at [221, 202] on button "Count Calls" at bounding box center [203, 200] width 104 height 10
click at [248, 163] on input "[DATE]" at bounding box center [203, 162] width 104 height 11
click at [215, 199] on button "Count Calls" at bounding box center [203, 200] width 104 height 10
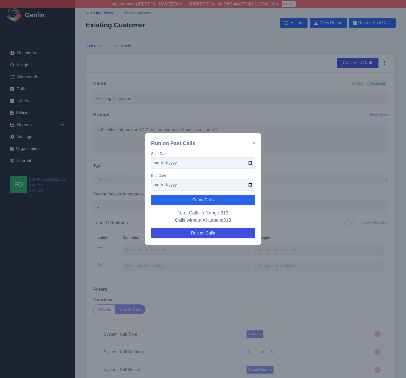
click at [250, 161] on input "[DATE]" at bounding box center [203, 162] width 104 height 11
type input "[DATE]"
click at [212, 199] on button "Count Calls" at bounding box center [203, 200] width 104 height 10
click at [214, 234] on button "Run on Calls" at bounding box center [203, 233] width 104 height 10
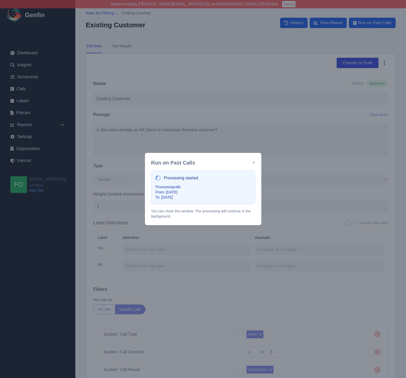
click at [253, 163] on button "×" at bounding box center [253, 162] width 2 height 6
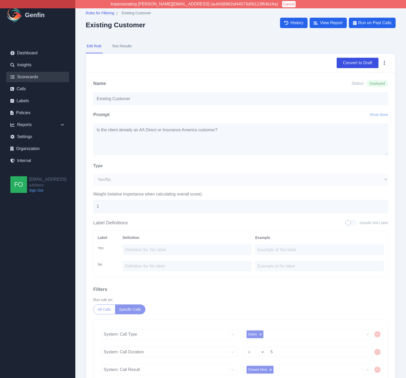
click at [34, 75] on link "Scorecards" at bounding box center [37, 77] width 63 height 10
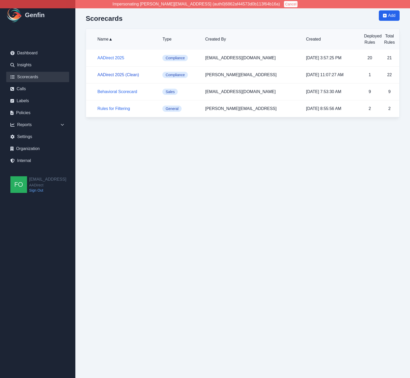
click at [119, 74] on link "AADirect 2025 (Clean)" at bounding box center [118, 74] width 42 height 4
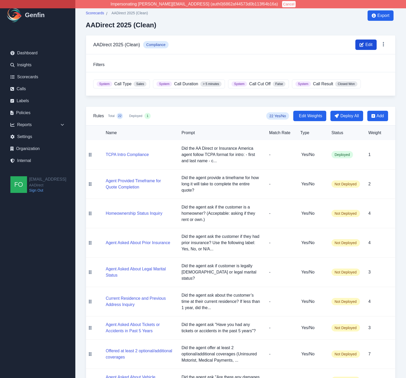
click at [365, 44] on span "Edit" at bounding box center [365, 44] width 21 height 10
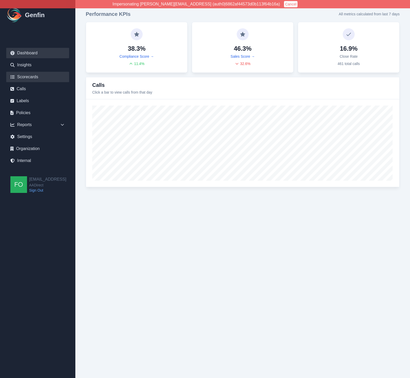
click at [31, 76] on link "Scorecards" at bounding box center [37, 77] width 63 height 10
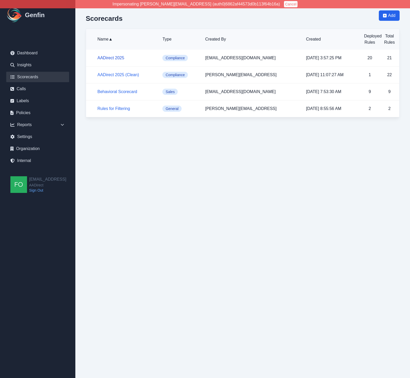
click at [113, 57] on link "AADirect 2025" at bounding box center [110, 58] width 27 height 4
click at [113, 75] on link "AADirect 2025 (Clean)" at bounding box center [118, 74] width 42 height 4
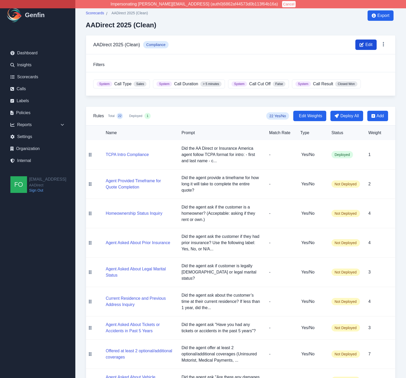
click at [359, 43] on span "Edit" at bounding box center [365, 44] width 21 height 10
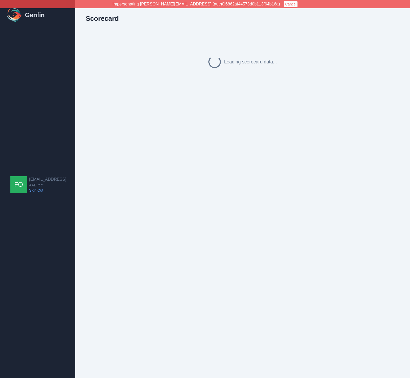
select select "compliance"
select select ">"
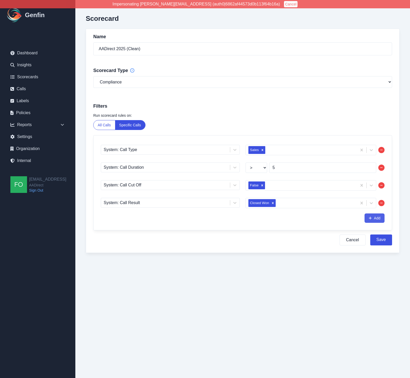
click at [378, 219] on button "Add" at bounding box center [374, 217] width 20 height 9
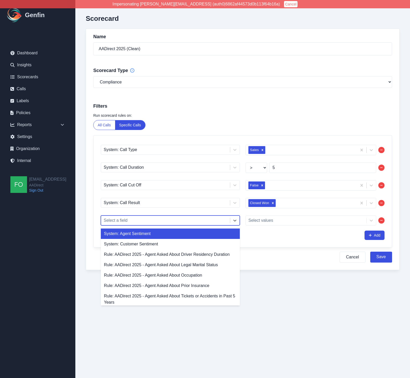
click at [158, 221] on div at bounding box center [166, 220] width 124 height 7
type input "ex"
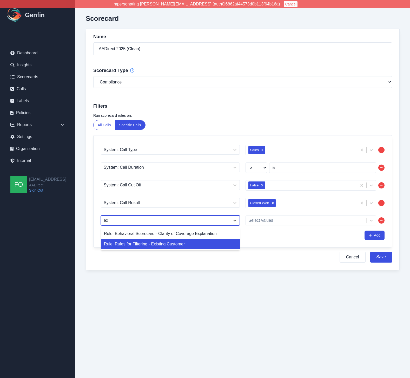
click at [159, 243] on div "Rule: Rules for Filtering - Existing Customer" at bounding box center [170, 244] width 139 height 10
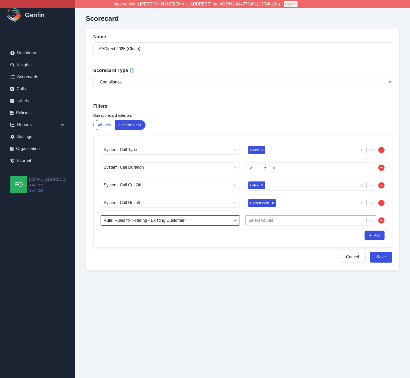
click at [274, 219] on div at bounding box center [305, 220] width 115 height 7
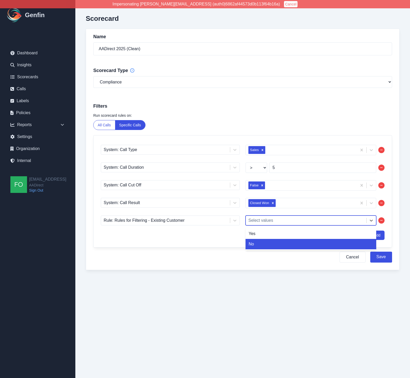
click at [266, 241] on div "No" at bounding box center [310, 244] width 131 height 10
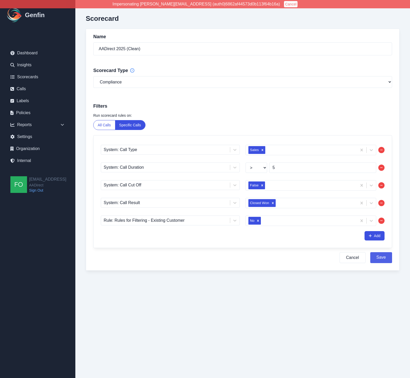
click at [382, 258] on button "Save" at bounding box center [381, 257] width 22 height 11
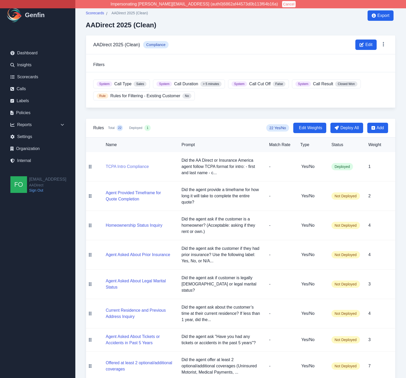
click at [126, 165] on button "TCPA Intro Compliance" at bounding box center [127, 166] width 43 height 6
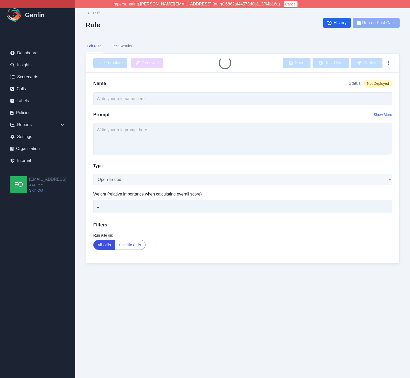
type input "TCPA Intro Compliance"
type textarea "Did the AA Direct or Insurance America agent follow TCPA format for intro: - fi…"
select select "Yes/No"
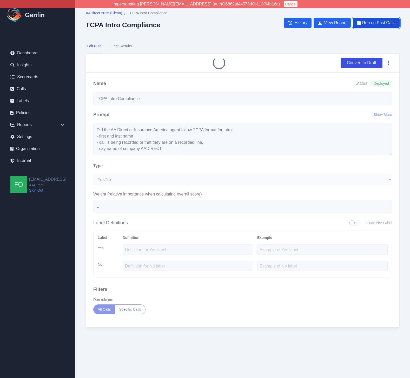
click at [375, 23] on span "Run on Past Calls" at bounding box center [378, 23] width 33 height 6
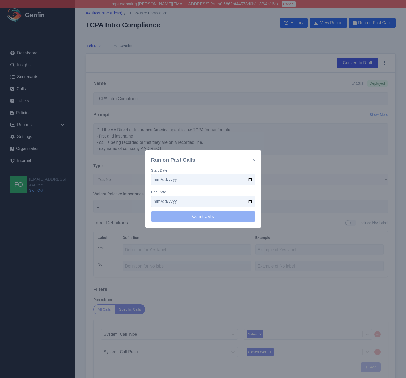
click at [250, 178] on input "date" at bounding box center [203, 179] width 104 height 11
type input "2025-09-15"
click at [251, 200] on input "date" at bounding box center [203, 201] width 104 height 11
type input "2025-09-25"
click at [214, 216] on button "Count Calls" at bounding box center [203, 216] width 104 height 10
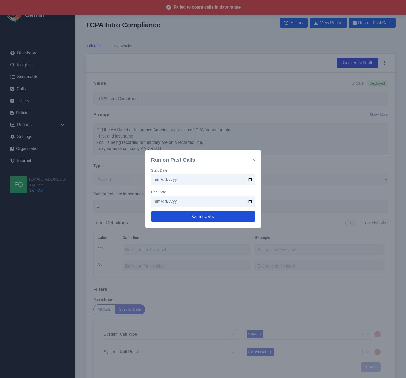
click at [202, 216] on button "Count Calls" at bounding box center [203, 216] width 104 height 10
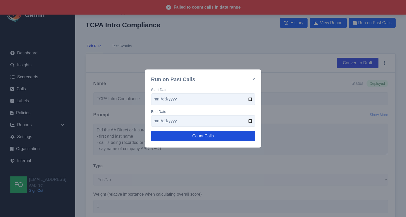
click at [198, 134] on button "Count Calls" at bounding box center [203, 136] width 104 height 10
click at [254, 80] on button "×" at bounding box center [253, 79] width 2 height 6
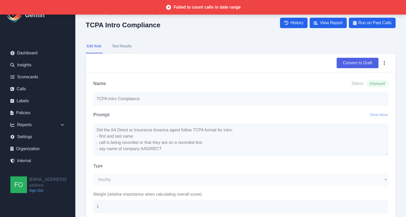
click at [358, 63] on button "Convert to Draft" at bounding box center [358, 63] width 42 height 10
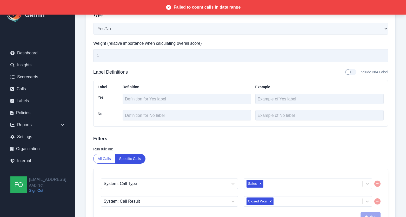
scroll to position [197, 0]
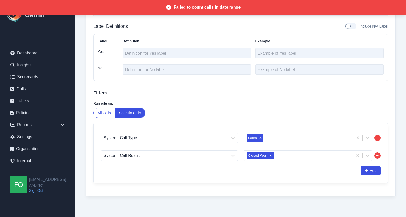
click at [379, 140] on div at bounding box center [377, 138] width 6 height 6
click at [378, 138] on icon "button" at bounding box center [377, 137] width 3 height 3
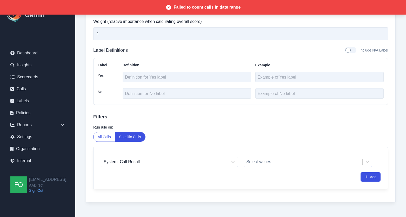
click at [103, 137] on button "All Calls" at bounding box center [104, 136] width 22 height 9
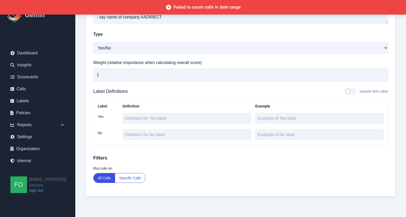
scroll to position [0, 0]
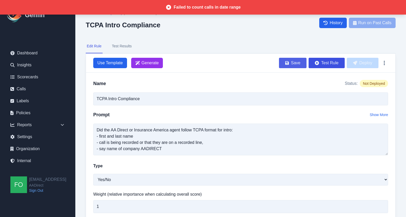
click at [294, 62] on button "Save" at bounding box center [293, 63] width 28 height 10
click at [365, 62] on button "Deploy" at bounding box center [363, 63] width 32 height 10
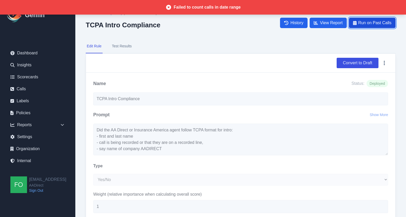
click at [366, 24] on span "Run on Past Calls" at bounding box center [374, 23] width 33 height 6
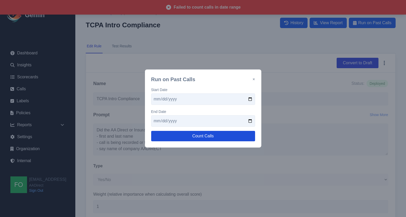
click at [214, 134] on button "Count Calls" at bounding box center [203, 136] width 104 height 10
click at [254, 79] on button "×" at bounding box center [253, 79] width 2 height 6
